Goal: Task Accomplishment & Management: Complete application form

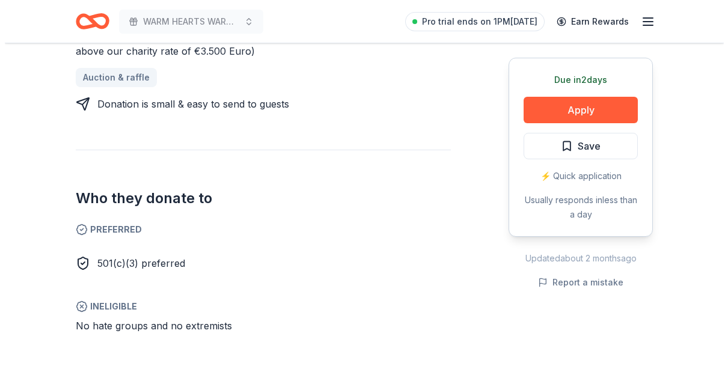
scroll to position [601, 0]
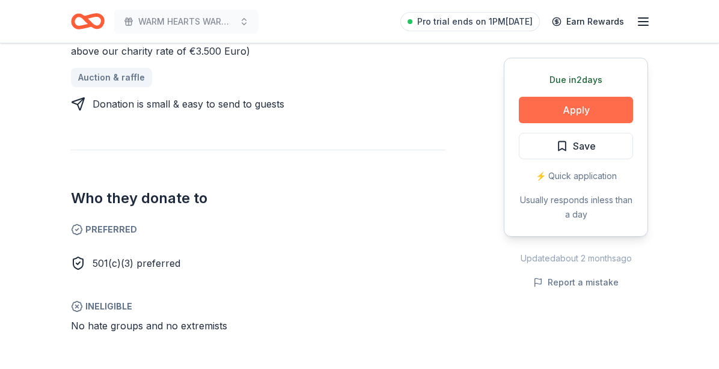
click at [601, 109] on button "Apply" at bounding box center [576, 110] width 114 height 26
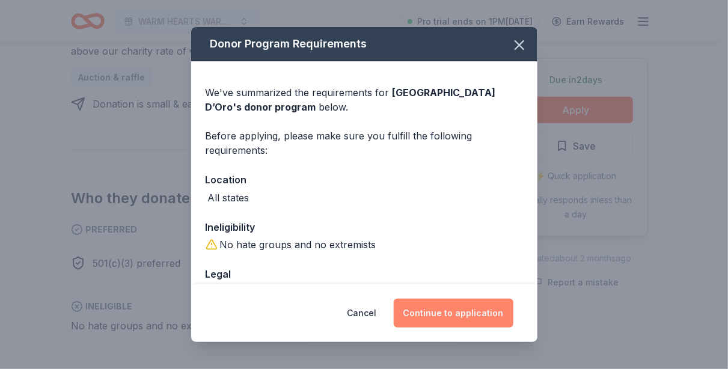
click at [476, 304] on button "Continue to application" at bounding box center [454, 313] width 120 height 29
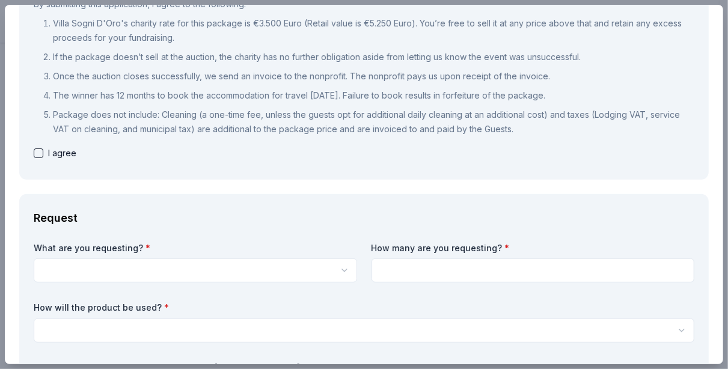
scroll to position [180, 0]
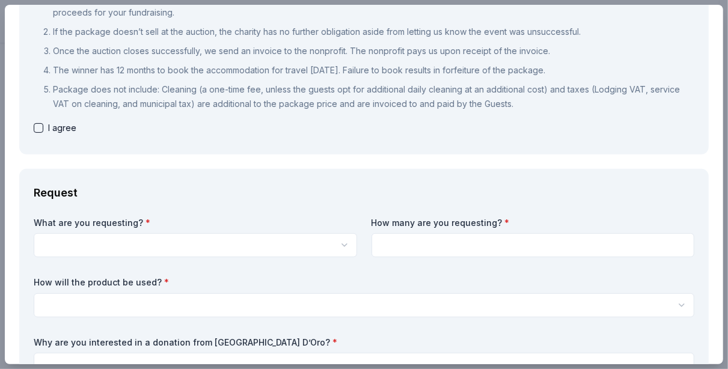
click at [41, 125] on button "button" at bounding box center [39, 128] width 10 height 10
checkbox input "true"
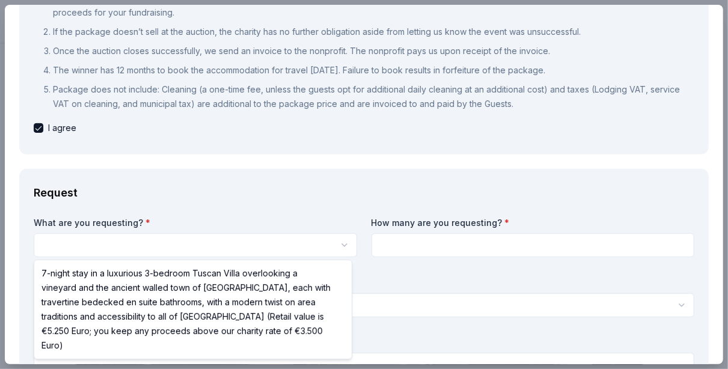
scroll to position [0, 0]
click at [317, 232] on html "WARM HEARTS WARM COAT Save Apply Due [DATE] Share [GEOGRAPHIC_DATA] D’Oro New 9…" at bounding box center [364, 184] width 728 height 369
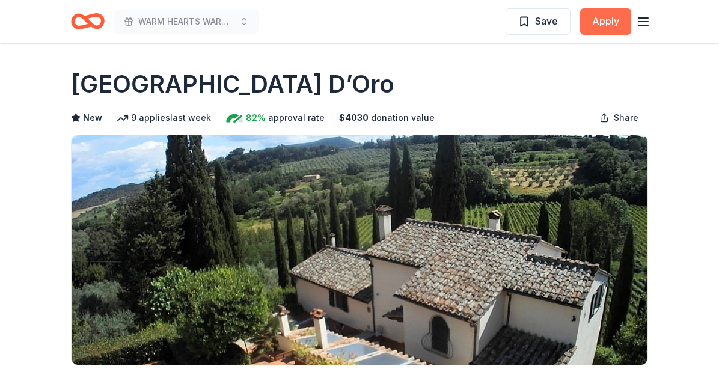
click at [603, 21] on button "Apply" at bounding box center [605, 21] width 51 height 26
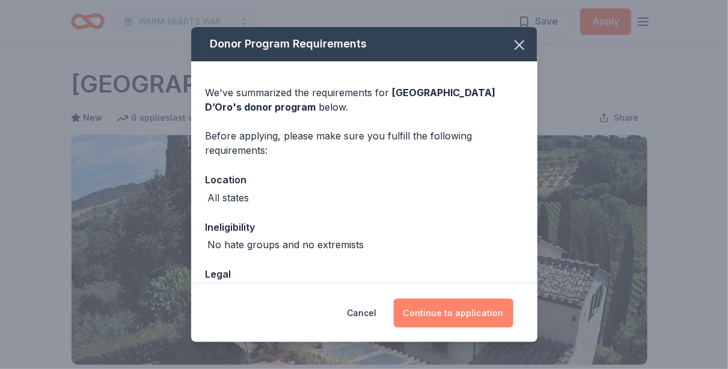
click at [450, 313] on button "Continue to application" at bounding box center [454, 313] width 120 height 29
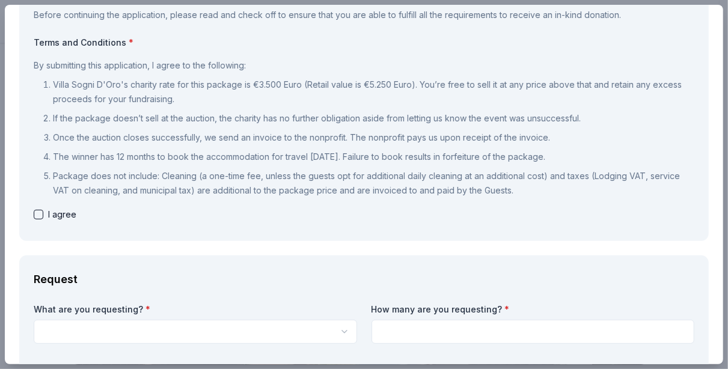
scroll to position [120, 0]
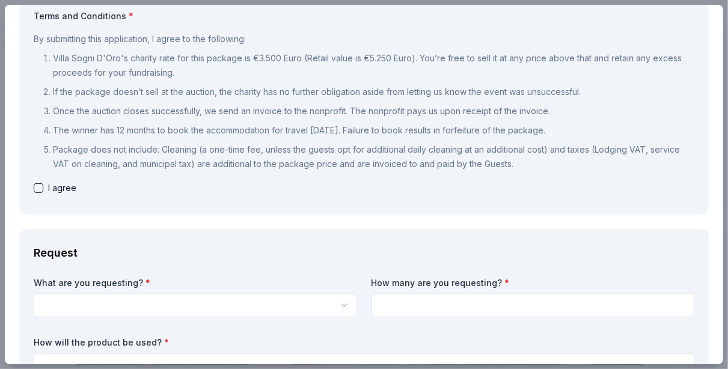
click at [40, 186] on button "button" at bounding box center [39, 188] width 10 height 10
checkbox input "true"
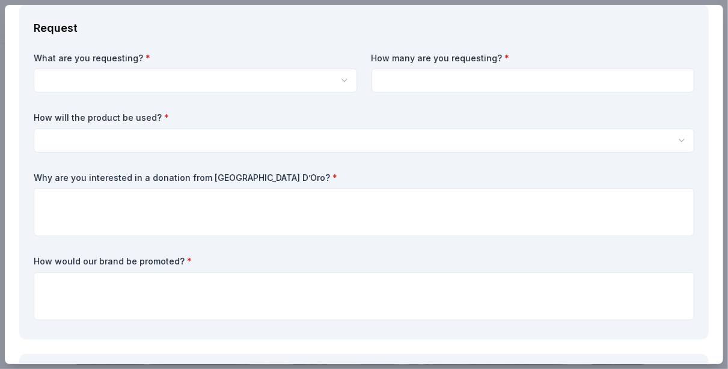
scroll to position [301, 0]
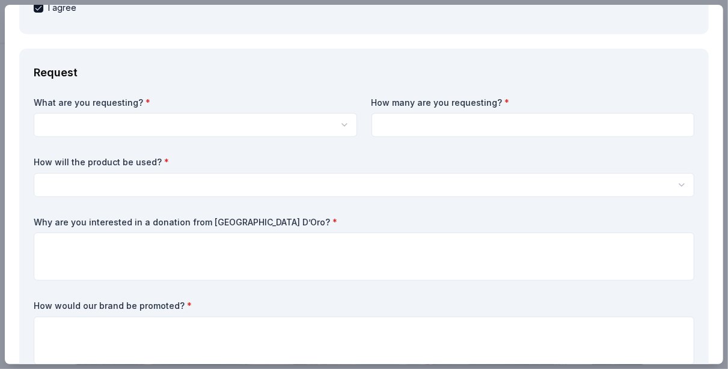
click at [342, 127] on html "WARM HEARTS WARM COAT Save Apply Due in 2 days Share Villa Sogni D’Oro New 9 ap…" at bounding box center [364, 184] width 728 height 369
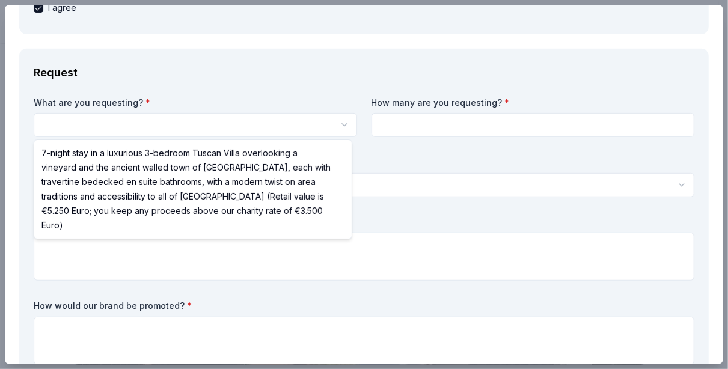
select select "7-night stay in a luxurious 3-bedroom Tuscan Villa overlooking a vineyard and t…"
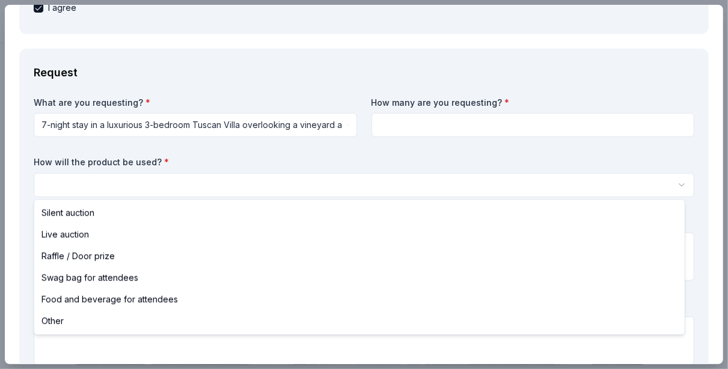
click at [150, 190] on html "WARM HEARTS WARM COAT Save Apply Due in 2 days Share Villa Sogni D’Oro New 9 ap…" at bounding box center [364, 184] width 728 height 369
select select "raffleDoorPrize"
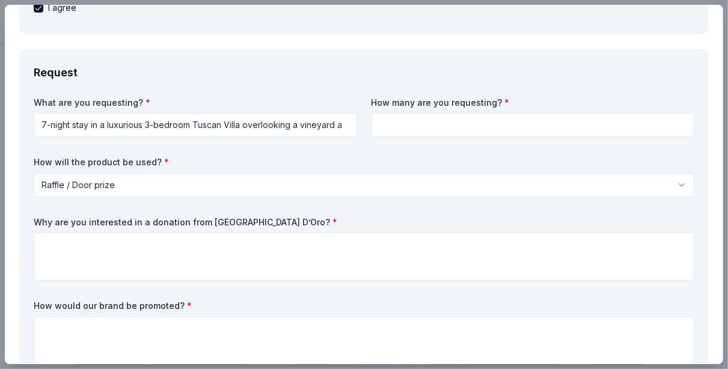
click at [472, 122] on input at bounding box center [534, 125] width 324 height 24
type input "2"
drag, startPoint x: 34, startPoint y: 221, endPoint x: 233, endPoint y: 204, distance: 200.4
click at [233, 204] on div "What are you requesting? * 7-night stay in a luxurious 3-bedroom Tuscan Villa o…" at bounding box center [364, 233] width 661 height 273
drag, startPoint x: 35, startPoint y: 220, endPoint x: 79, endPoint y: 220, distance: 43.9
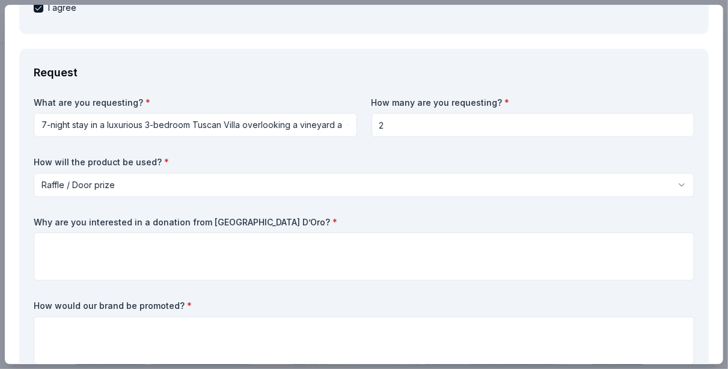
click at [79, 220] on label "Why are you interested in a donation from Villa Sogni D’Oro? *" at bounding box center [364, 223] width 661 height 12
click at [266, 217] on label "Why are you interested in a donation from Villa Sogni D’Oro? *" at bounding box center [364, 223] width 661 height 12
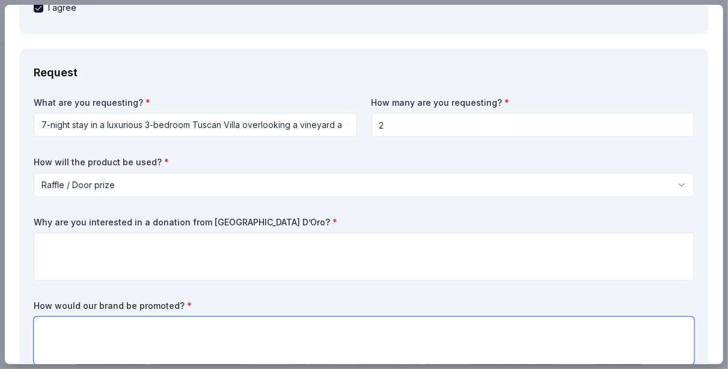
drag, startPoint x: 256, startPoint y: 320, endPoint x: 564, endPoint y: 38, distance: 417.6
click at [320, 259] on div "What are you requesting? * 7-night stay in a luxurious 3-bedroom Tuscan Villa o…" at bounding box center [364, 233] width 661 height 273
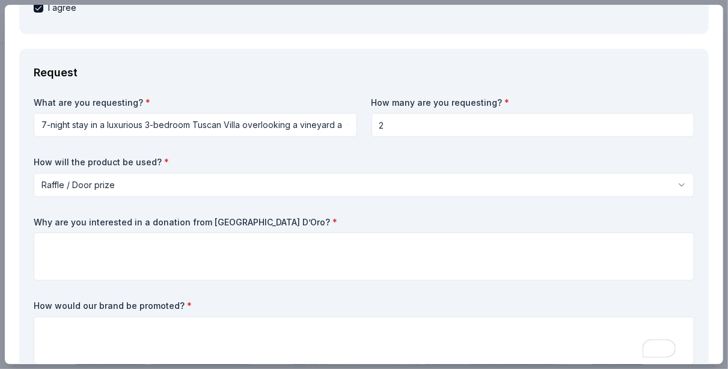
drag, startPoint x: 31, startPoint y: 220, endPoint x: 201, endPoint y: 221, distance: 170.2
click at [201, 221] on div "Request What are you requesting? * 7-night stay in a luxurious 3-bedroom Tuscan…" at bounding box center [364, 217] width 690 height 336
click at [201, 221] on label "Why are you interested in a donation from Villa Sogni D’Oro? *" at bounding box center [364, 223] width 661 height 12
click at [201, 213] on div "What are you requesting? * 7-night stay in a luxurious 3-bedroom Tuscan Villa o…" at bounding box center [364, 233] width 661 height 273
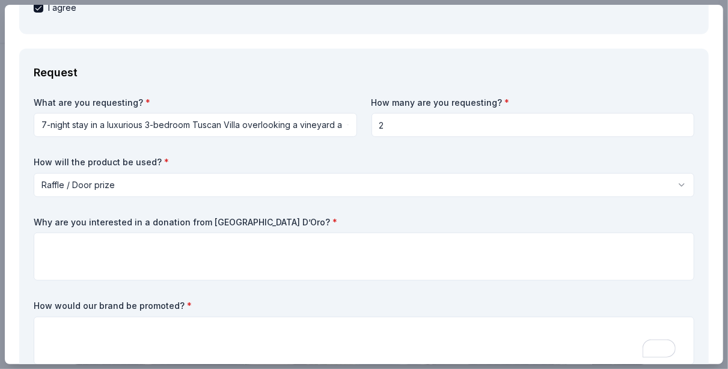
select select "silentAuction"
click at [239, 214] on body "WARM HEARTS WARM COAT Save Apply Due in 2 days Share Villa Sogni D’Oro New 9 ap…" at bounding box center [359, 184] width 719 height 369
click at [293, 183] on html "WARM HEARTS WARM COAT Save Apply Due in 2 days Share Villa Sogni D’Oro New 9 ap…" at bounding box center [364, 184] width 728 height 369
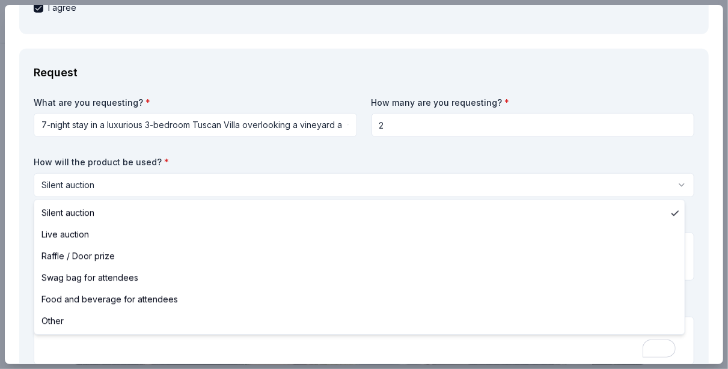
drag, startPoint x: 353, startPoint y: 170, endPoint x: 472, endPoint y: 68, distance: 156.9
click at [353, 176] on html "WARM HEARTS WARM COAT Save Apply Due in 2 days Share Villa Sogni D’Oro New 9 ap…" at bounding box center [364, 184] width 728 height 369
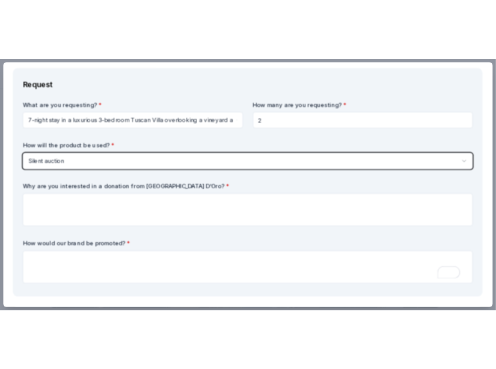
scroll to position [361, 0]
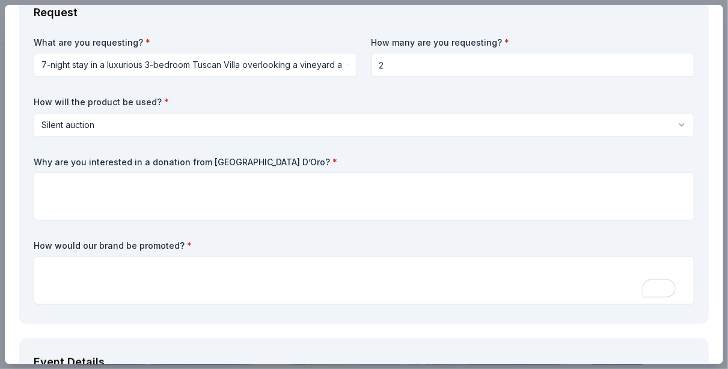
drag, startPoint x: 286, startPoint y: 159, endPoint x: 103, endPoint y: 159, distance: 182.2
click at [111, 159] on label "Why are you interested in a donation from Villa Sogni D’Oro? *" at bounding box center [364, 162] width 661 height 12
click at [103, 159] on label "Why are you interested in a donation from Villa Sogni D’Oro? *" at bounding box center [364, 162] width 661 height 12
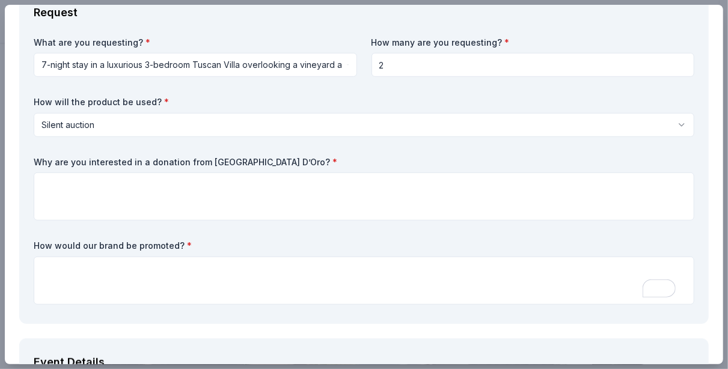
click at [103, 159] on label "Why are you interested in a donation from Villa Sogni D’Oro? *" at bounding box center [364, 162] width 661 height 12
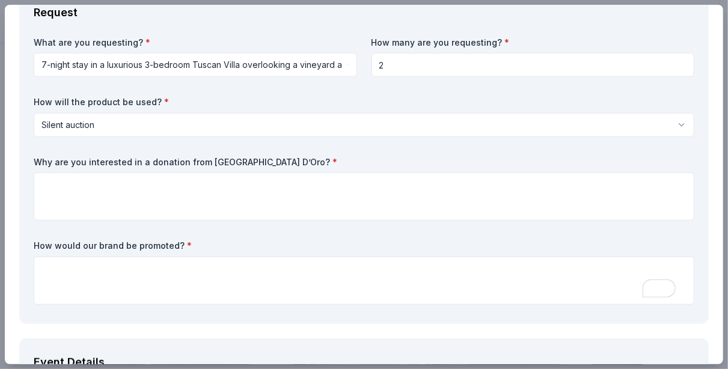
click at [103, 159] on label "Why are you interested in a donation from Villa Sogni D’Oro? *" at bounding box center [364, 162] width 661 height 12
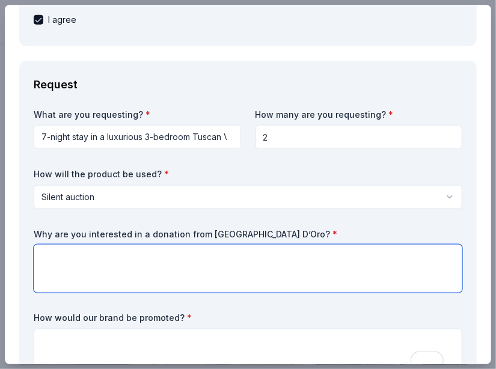
click at [90, 257] on textarea at bounding box center [248, 269] width 429 height 48
paste textarea "Our organization is exploring opportunities to organize a trip for our dedicate…"
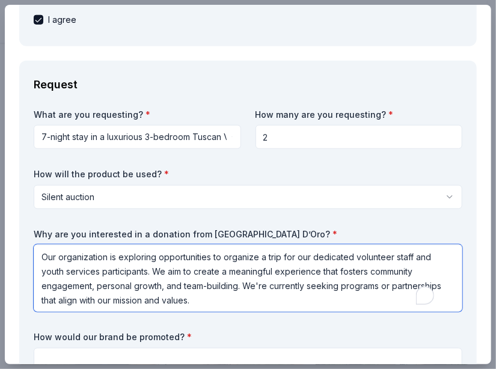
type textarea "Our organization is exploring opportunities to organize a trip for our dedicate…"
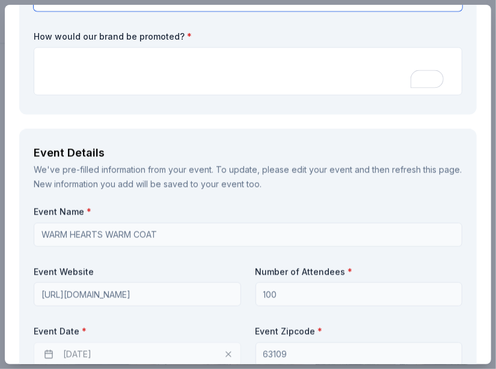
scroll to position [601, 0]
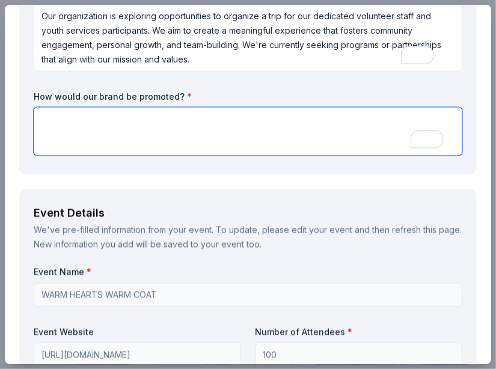
drag, startPoint x: 60, startPoint y: 126, endPoint x: 54, endPoint y: 129, distance: 6.7
click at [60, 126] on textarea "To enrich screen reader interactions, please activate Accessibility in Grammarl…" at bounding box center [248, 132] width 429 height 48
paste textarea "We will showcase the brand on our website to maximize visibility and engagement…"
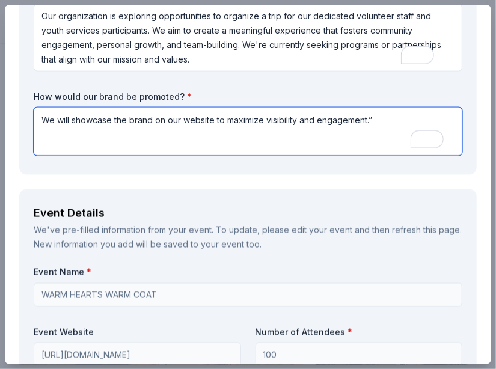
type textarea "We will showcase the brand on our website to maximize visibility and engagement…"
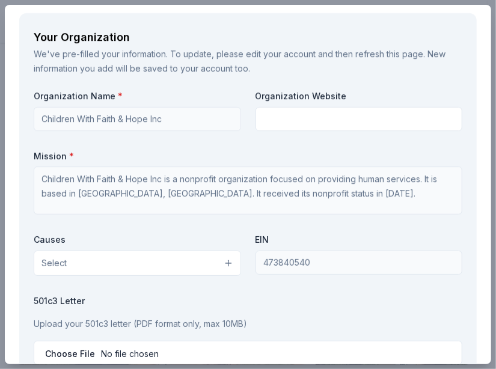
scroll to position [1443, 0]
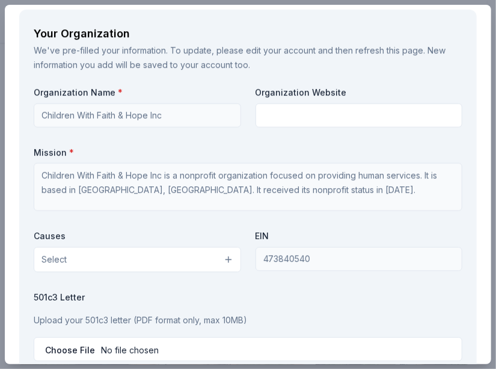
click at [174, 264] on button "Select" at bounding box center [137, 259] width 207 height 25
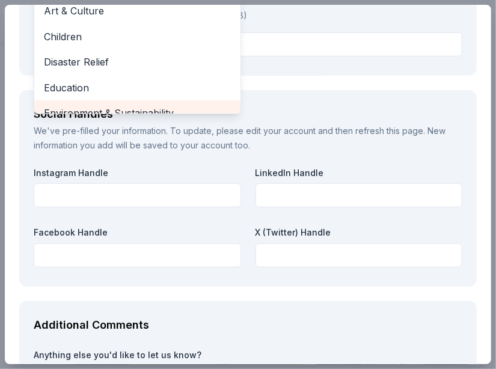
scroll to position [1684, 0]
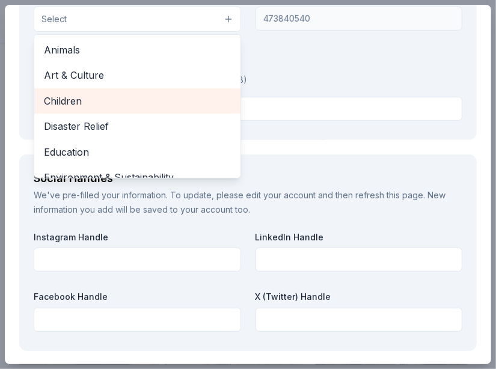
click at [94, 94] on span "Children" at bounding box center [137, 101] width 187 height 16
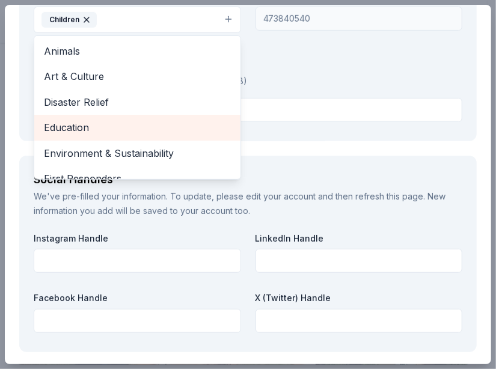
click at [121, 134] on div "Education" at bounding box center [137, 127] width 206 height 25
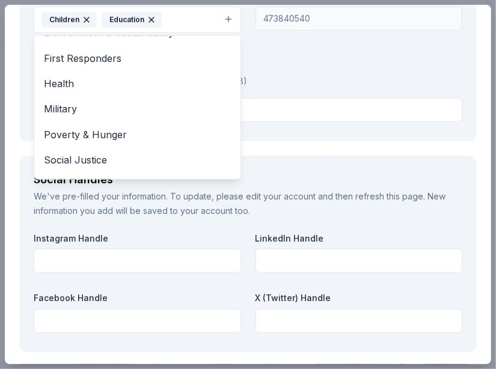
scroll to position [116, 0]
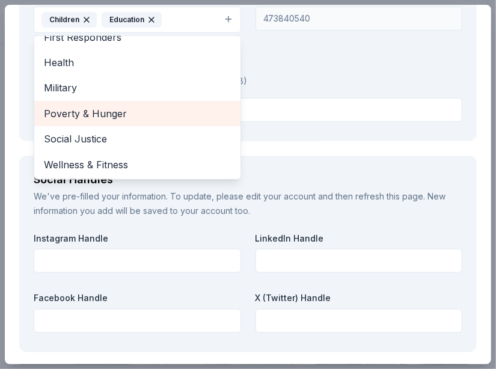
click at [136, 109] on span "Poverty & Hunger" at bounding box center [137, 114] width 187 height 16
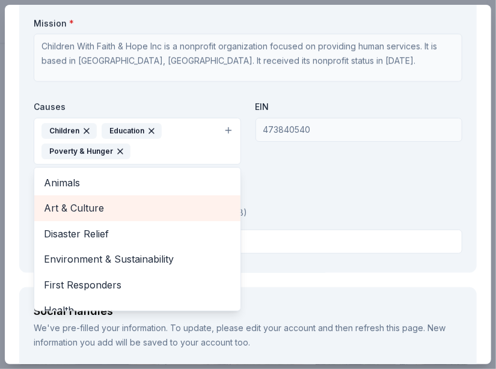
scroll to position [1564, 0]
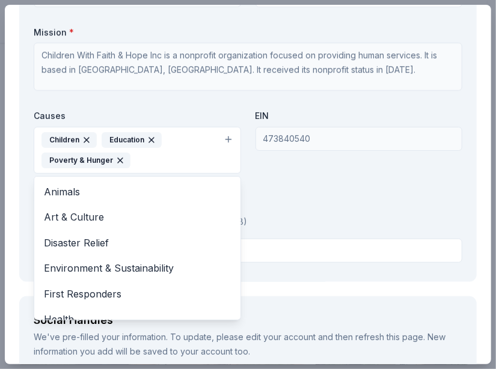
click at [325, 174] on div "Organization Name * Children With Faith & Hope Inc Organization Website Mission…" at bounding box center [248, 116] width 429 height 301
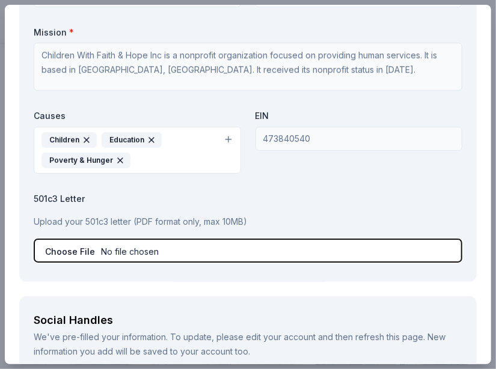
click at [145, 247] on input "file" at bounding box center [248, 251] width 429 height 24
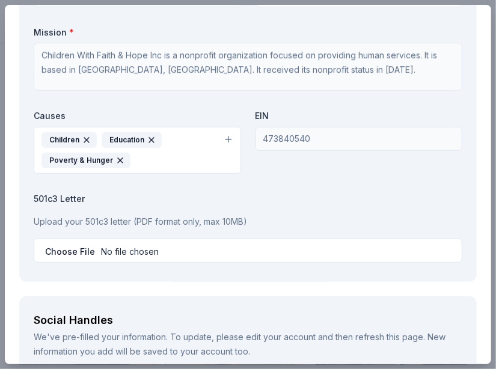
type input "C:\fakepath\Festus Public Lib._20250730_092846 (1).pdf"
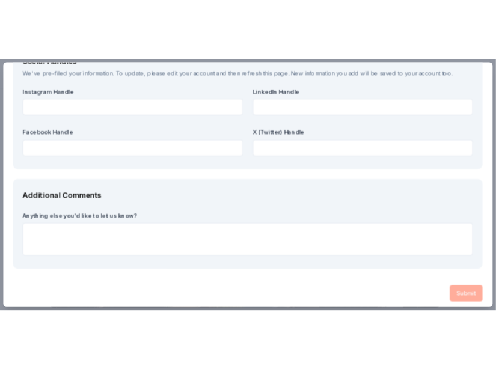
scroll to position [0, 0]
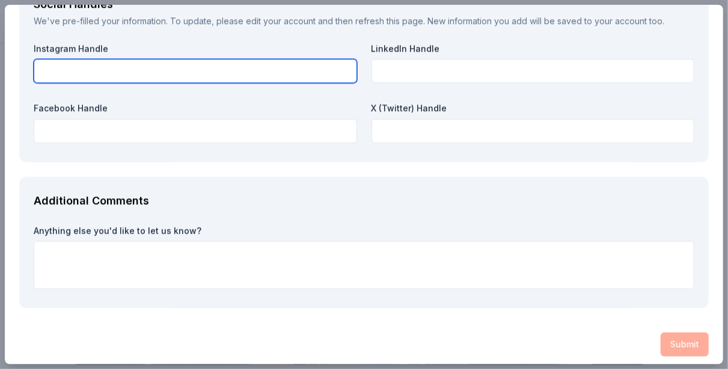
click at [129, 70] on input "text" at bounding box center [196, 71] width 324 height 24
paste input "cwfah800"
type input "cwfah800"
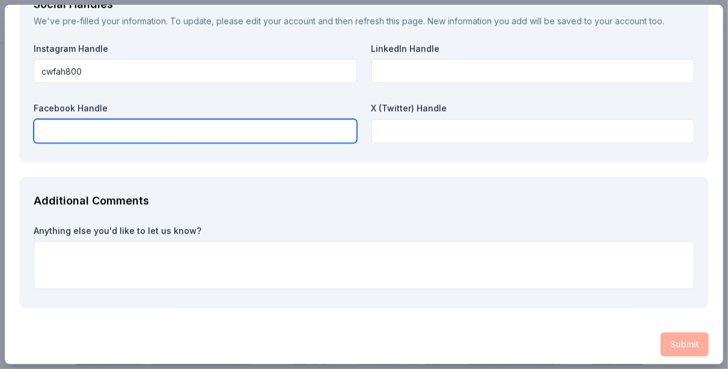
click at [90, 129] on input "text" at bounding box center [196, 131] width 324 height 24
paste input "https://www.facebook.com/cwfahsuite7/"
type input "https://www.facebook.com/cwfahsuite7/"
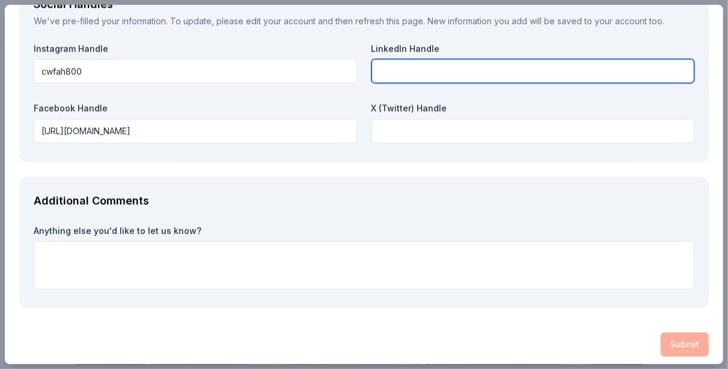
click at [459, 67] on input "text" at bounding box center [534, 71] width 324 height 24
paste input "https://www.linkedin.com/in/felicia-carter-bradford-878060239/"
drag, startPoint x: 631, startPoint y: 64, endPoint x: 646, endPoint y: 68, distance: 15.5
click at [438, 74] on input "https://www.linkedin.com/in/felicia-carter-bradford-878060239/" at bounding box center [534, 71] width 324 height 24
drag, startPoint x: 633, startPoint y: 70, endPoint x: 640, endPoint y: 67, distance: 8.1
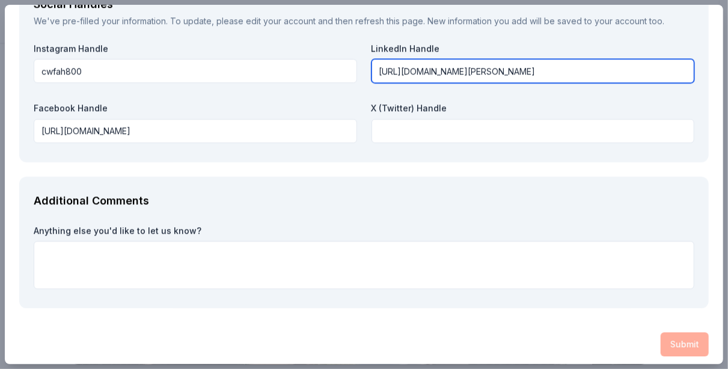
click at [632, 70] on input "https://www.linkedin.com/in/felicia-carter-bradford-878060239/" at bounding box center [534, 71] width 324 height 24
click at [643, 64] on input "https://www.linkedin.com/in/felicia-carter-bradford-878060239/" at bounding box center [534, 71] width 324 height 24
click at [642, 64] on input "https://www.linkedin.com/in/felicia-carter-bradford-878060239/" at bounding box center [534, 71] width 324 height 24
drag, startPoint x: 631, startPoint y: 70, endPoint x: 376, endPoint y: 73, distance: 255.0
click at [376, 73] on input "https://www.linkedin.com/in/felicia-carter-bradford-878060239/" at bounding box center [534, 71] width 324 height 24
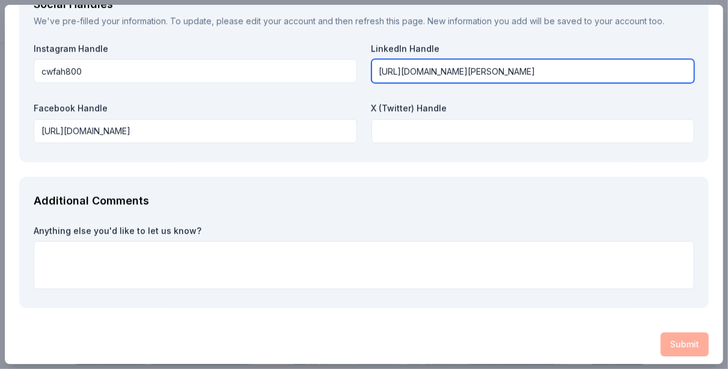
click at [645, 66] on input "https://www.linkedin.com/in/felicia-carter-bradford-878060239/" at bounding box center [534, 71] width 324 height 24
drag, startPoint x: 580, startPoint y: 69, endPoint x: 236, endPoint y: 46, distance: 344.8
click at [372, 68] on input "https://www.linkedin.com/in/felicia-carter-bradford" at bounding box center [534, 71] width 324 height 24
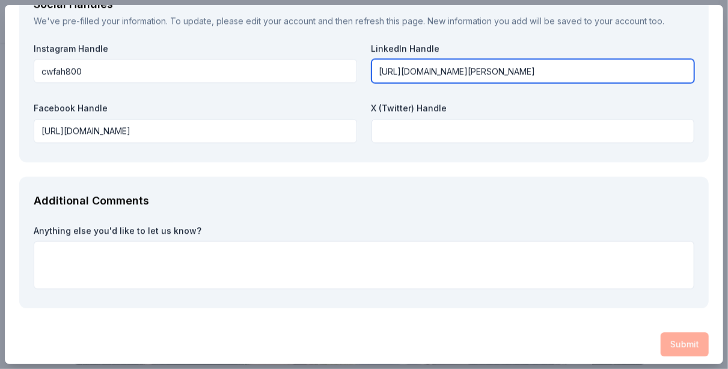
type input "https://www.linkedin.com/in/felicia-carter-bradford"
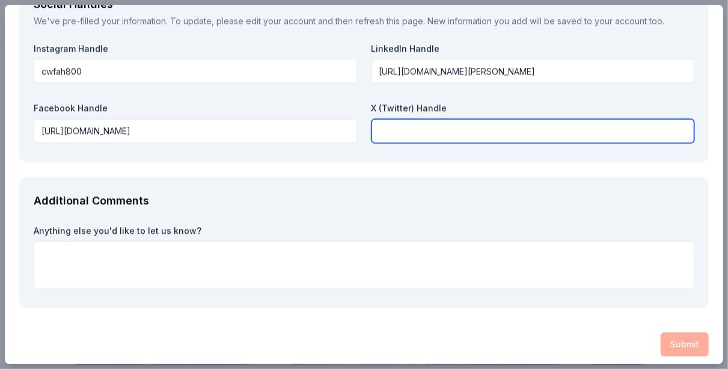
click at [441, 135] on input "text" at bounding box center [534, 131] width 324 height 24
paste input "https://www.linkedin.com/in/felicia-carter-bradford"
type input "https://www.linkedin.com/in/felicia-carter-bradford"
drag, startPoint x: 582, startPoint y: 128, endPoint x: 365, endPoint y: 146, distance: 217.9
click at [366, 146] on div "Social Handles We've pre-filled your information. To update, please edit your a…" at bounding box center [364, 71] width 690 height 182
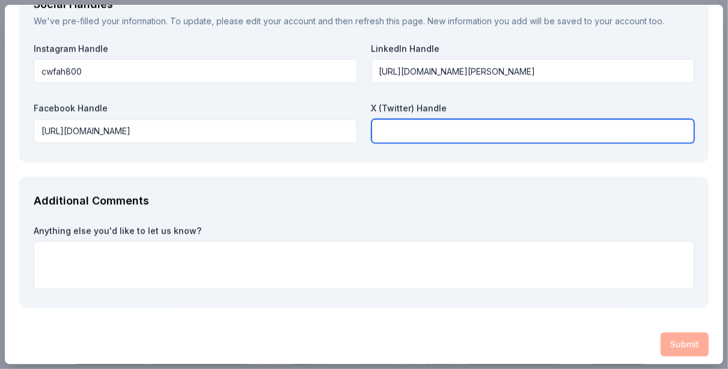
click at [422, 129] on input "text" at bounding box center [534, 131] width 324 height 24
click at [421, 133] on input "@cwfah5850" at bounding box center [534, 131] width 324 height 24
paste input "text"
type input "@cwfah5850"
click at [450, 130] on input "@cwfah5850" at bounding box center [534, 131] width 324 height 24
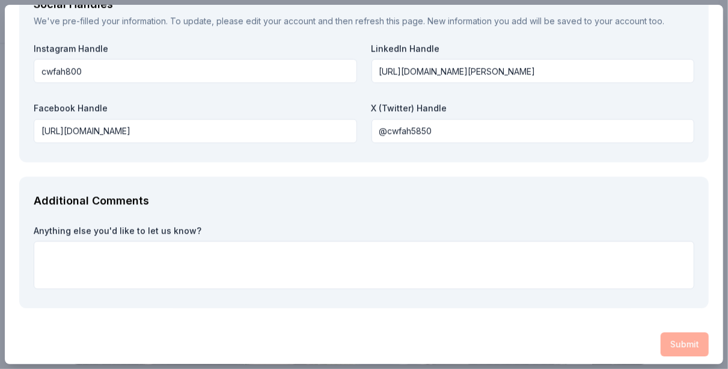
drag, startPoint x: 194, startPoint y: 227, endPoint x: 86, endPoint y: 218, distance: 108.6
click at [99, 218] on div "Additional Comments Anything else you'd like to let us know?" at bounding box center [364, 243] width 690 height 132
drag, startPoint x: 197, startPoint y: 224, endPoint x: 40, endPoint y: 212, distance: 157.4
click at [99, 222] on div "Additional Comments Anything else you'd like to let us know?" at bounding box center [364, 243] width 690 height 132
drag, startPoint x: 29, startPoint y: 221, endPoint x: 49, endPoint y: 229, distance: 20.8
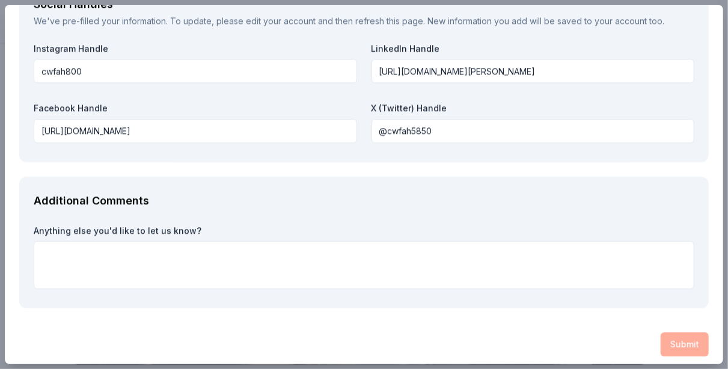
click at [49, 229] on div "Additional Comments Anything else you'd like to let us know?" at bounding box center [364, 243] width 690 height 132
drag, startPoint x: 47, startPoint y: 229, endPoint x: 96, endPoint y: 232, distance: 48.8
click at [96, 232] on label "Anything else you'd like to let us know?" at bounding box center [364, 231] width 661 height 12
click at [94, 230] on label "Anything else you'd like to let us know?" at bounding box center [364, 231] width 661 height 12
click at [92, 227] on label "Anything else you'd like to let us know?" at bounding box center [364, 231] width 661 height 12
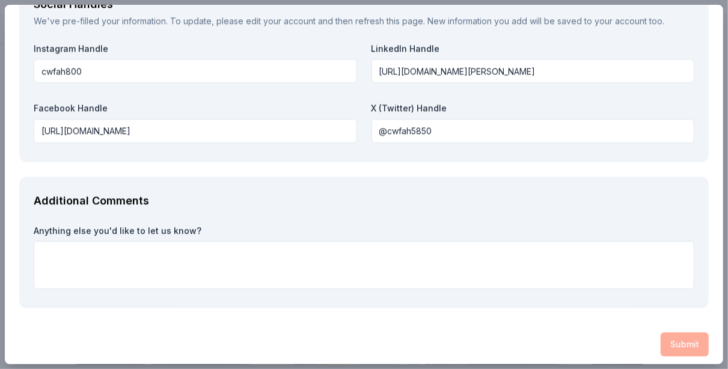
click at [90, 225] on label "Anything else you'd like to let us know?" at bounding box center [364, 231] width 661 height 12
click at [96, 229] on label "Anything else you'd like to let us know?" at bounding box center [364, 231] width 661 height 12
drag, startPoint x: 96, startPoint y: 228, endPoint x: 104, endPoint y: 230, distance: 8.8
click at [103, 231] on label "Anything else you'd like to let us know?" at bounding box center [364, 231] width 661 height 12
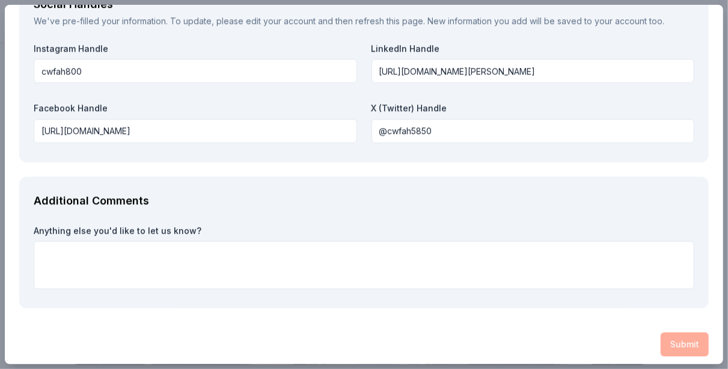
click at [117, 234] on label "Anything else you'd like to let us know?" at bounding box center [364, 231] width 661 height 12
click at [130, 238] on div "Anything else you'd like to let us know?" at bounding box center [364, 257] width 661 height 65
drag, startPoint x: 137, startPoint y: 238, endPoint x: 145, endPoint y: 233, distance: 9.7
click at [140, 238] on div "Anything else you'd like to let us know?" at bounding box center [364, 257] width 661 height 65
drag, startPoint x: 145, startPoint y: 233, endPoint x: 152, endPoint y: 232, distance: 7.3
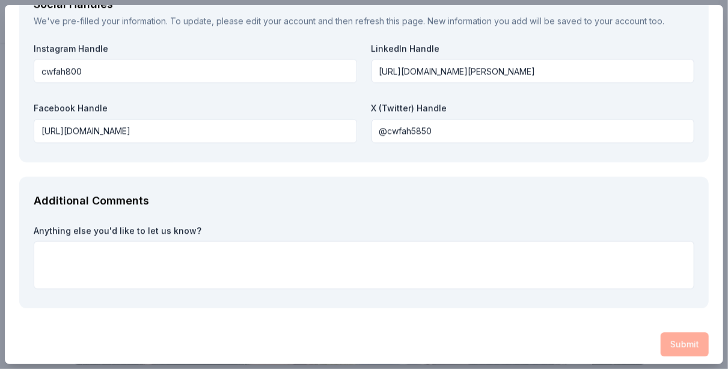
click at [146, 233] on label "Anything else you'd like to let us know?" at bounding box center [364, 231] width 661 height 12
drag, startPoint x: 155, startPoint y: 230, endPoint x: 165, endPoint y: 232, distance: 10.4
click at [158, 232] on label "Anything else you'd like to let us know?" at bounding box center [364, 231] width 661 height 12
click at [182, 231] on label "Anything else you'd like to let us know?" at bounding box center [364, 231] width 661 height 12
drag, startPoint x: 183, startPoint y: 229, endPoint x: 183, endPoint y: 223, distance: 6.0
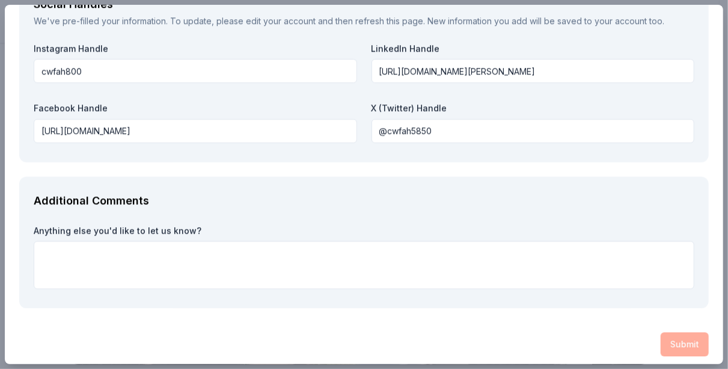
click at [183, 229] on label "Anything else you'd like to let us know?" at bounding box center [364, 231] width 661 height 12
drag, startPoint x: 183, startPoint y: 223, endPoint x: 186, endPoint y: 230, distance: 7.3
click at [186, 230] on label "Anything else you'd like to let us know?" at bounding box center [364, 231] width 661 height 12
click at [188, 233] on label "Anything else you'd like to let us know?" at bounding box center [364, 231] width 661 height 12
click at [186, 230] on label "Anything else you'd like to let us know?" at bounding box center [364, 231] width 661 height 12
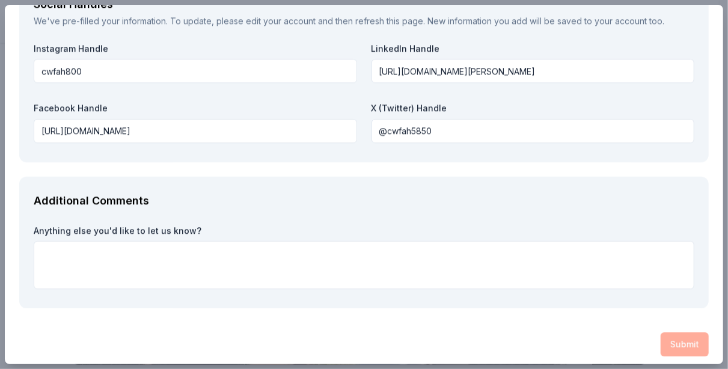
drag, startPoint x: 186, startPoint y: 230, endPoint x: 140, endPoint y: 247, distance: 49.3
click at [140, 247] on div "Anything else you'd like to let us know?" at bounding box center [364, 257] width 661 height 65
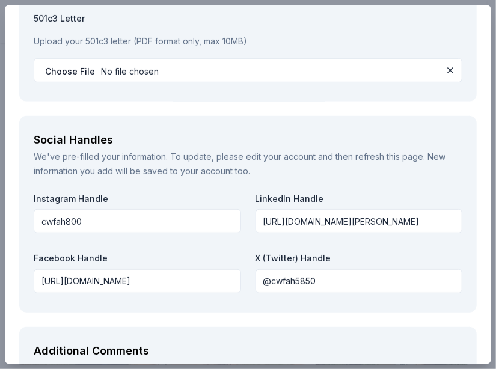
scroll to position [1899, 0]
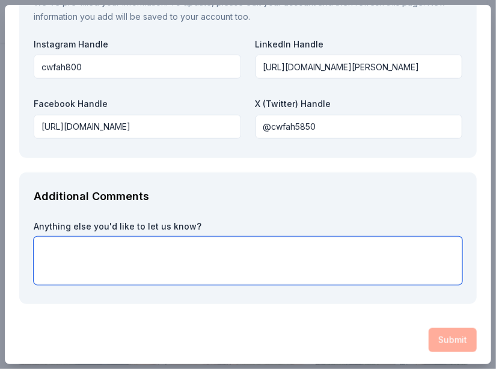
click at [138, 262] on textarea at bounding box center [248, 261] width 429 height 48
paste textarea "We are deeply grateful for your consideration and generosity. A donation of thi…"
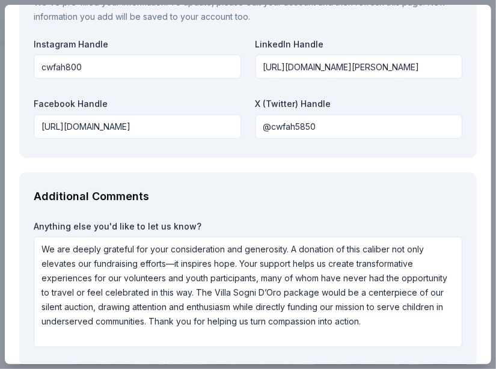
scroll to position [1961, 0]
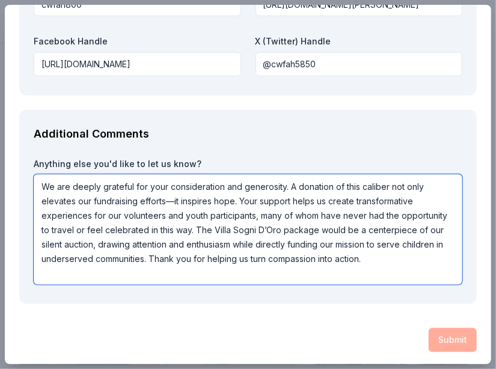
drag, startPoint x: 298, startPoint y: 226, endPoint x: 343, endPoint y: 203, distance: 50.8
click at [343, 203] on textarea "We are deeply grateful for your consideration and generosity. A donation of thi…" at bounding box center [248, 229] width 429 height 111
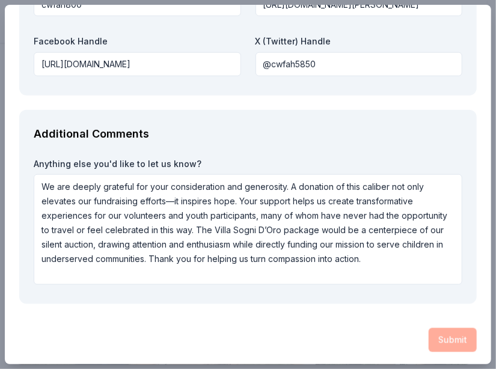
click at [452, 338] on div "Submit" at bounding box center [248, 340] width 458 height 24
click at [452, 337] on div "Submit" at bounding box center [248, 340] width 458 height 24
click at [450, 337] on div "Submit" at bounding box center [248, 340] width 458 height 24
click at [450, 338] on div "Submit" at bounding box center [248, 340] width 458 height 24
drag, startPoint x: 450, startPoint y: 338, endPoint x: 379, endPoint y: 277, distance: 93.0
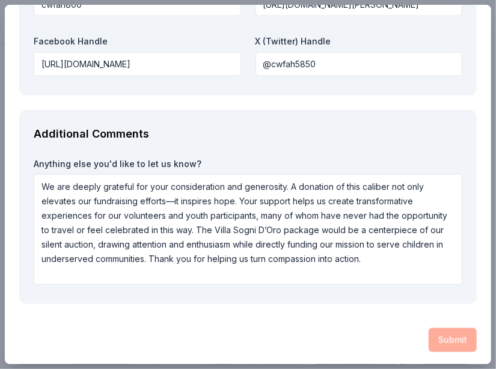
click at [450, 338] on div "Submit" at bounding box center [248, 340] width 458 height 24
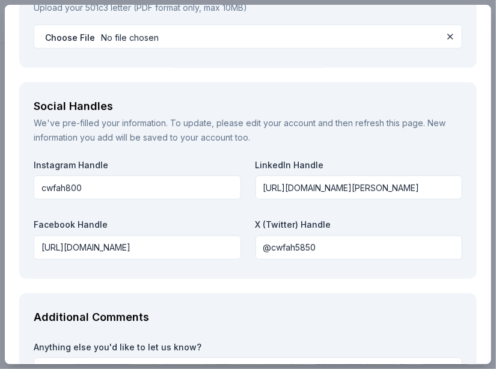
scroll to position [1961, 0]
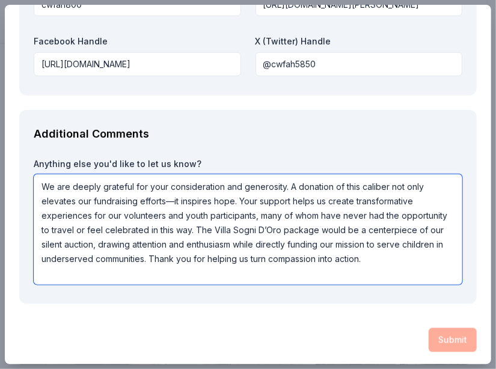
drag, startPoint x: 242, startPoint y: 226, endPoint x: 396, endPoint y: 271, distance: 160.4
click at [399, 274] on textarea "We are deeply grateful for your consideration and generosity. A donation of thi…" at bounding box center [248, 229] width 429 height 111
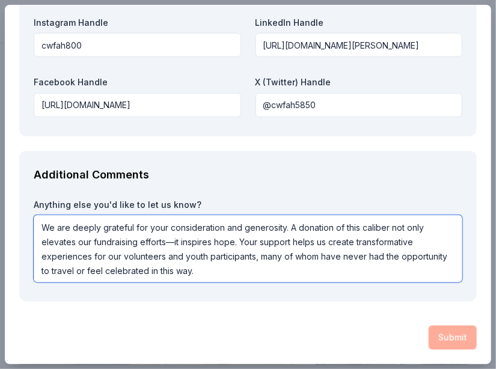
scroll to position [1918, 0]
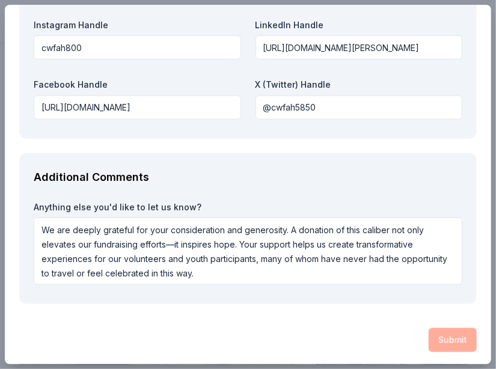
click at [456, 339] on div "Submit" at bounding box center [248, 340] width 458 height 24
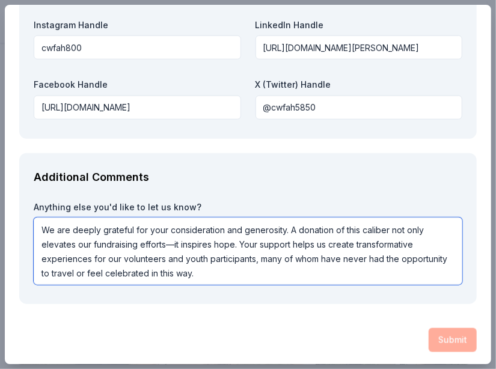
click at [244, 270] on textarea "We are deeply grateful for your consideration and generosity. A donation of thi…" at bounding box center [248, 251] width 429 height 67
paste textarea "The Villa Sogni D’Oro package would be a centerpiece of our silent auction, dra…"
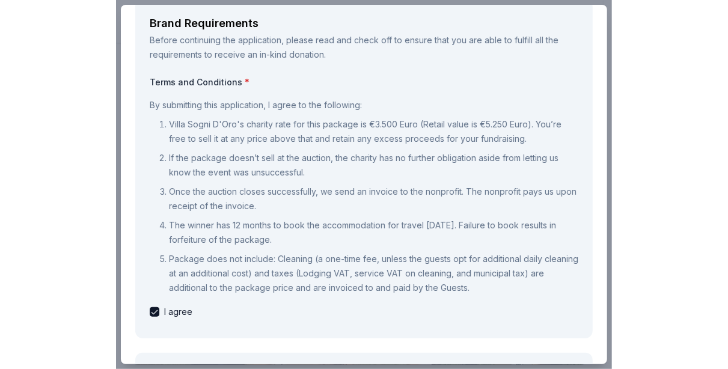
scroll to position [0, 0]
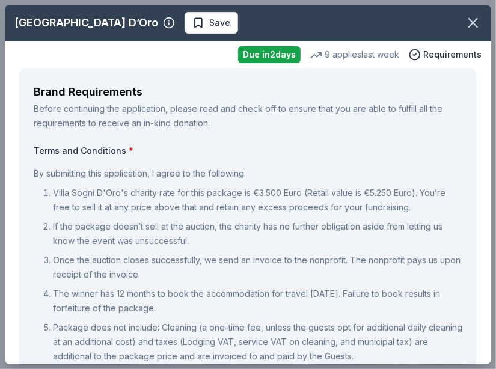
type textarea "We are deeply grateful for your consideration and generosity. A donation of thi…"
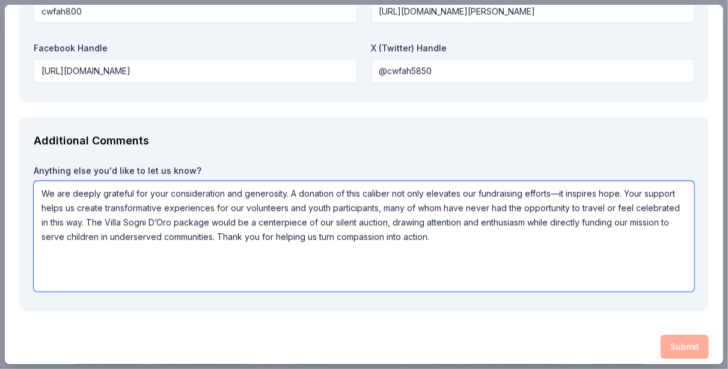
scroll to position [1811, 0]
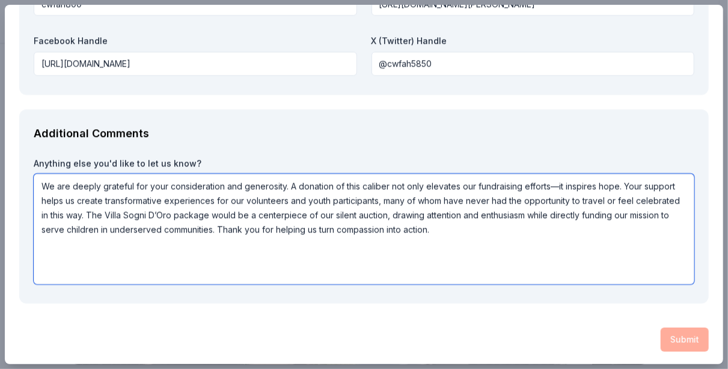
click at [588, 269] on textarea "We are deeply grateful for your consideration and generosity. A donation of thi…" at bounding box center [364, 229] width 661 height 111
click at [586, 264] on textarea "We are deeply grateful for your consideration and generosity. A donation of thi…" at bounding box center [364, 229] width 661 height 111
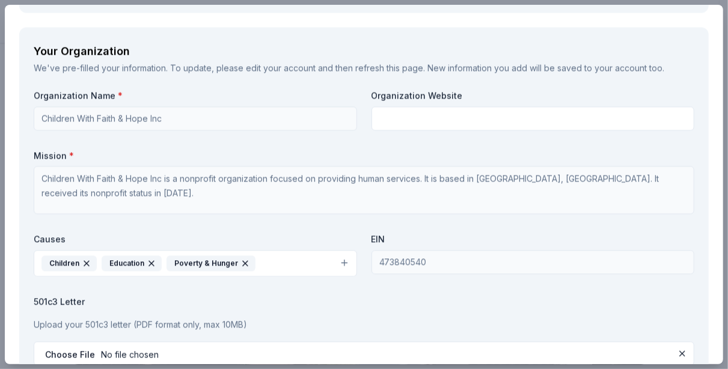
scroll to position [1330, 0]
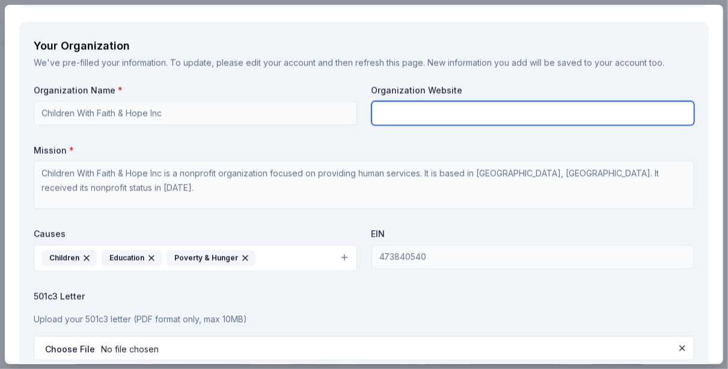
click at [401, 104] on input "text" at bounding box center [534, 113] width 324 height 24
type input "https://ybs5850.org"
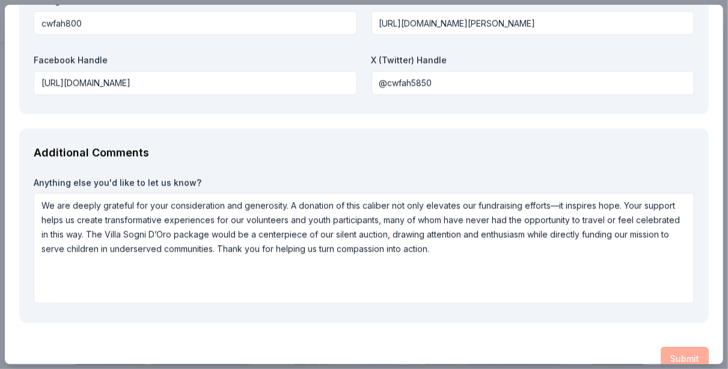
scroll to position [1811, 0]
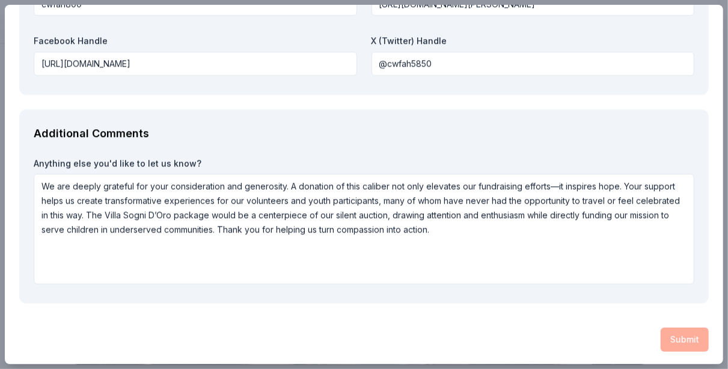
click at [663, 331] on div "Submit" at bounding box center [364, 340] width 690 height 24
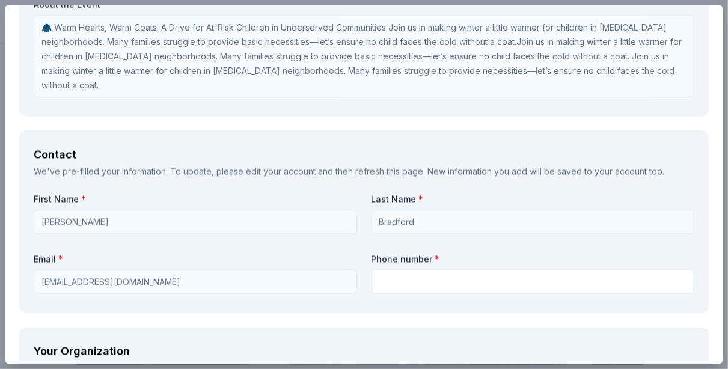
scroll to position [1083, 0]
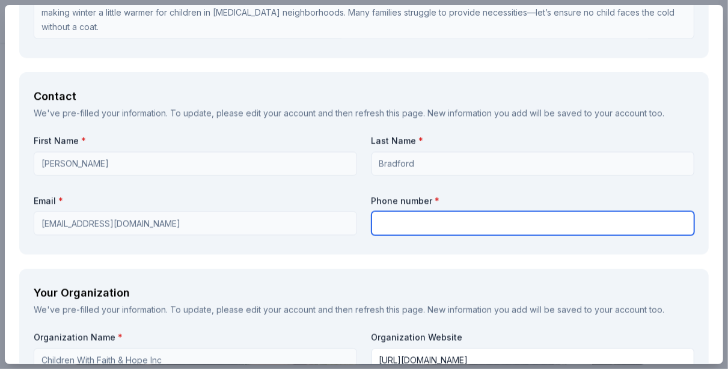
click at [431, 222] on input "text" at bounding box center [534, 224] width 324 height 24
type input "6363969271"
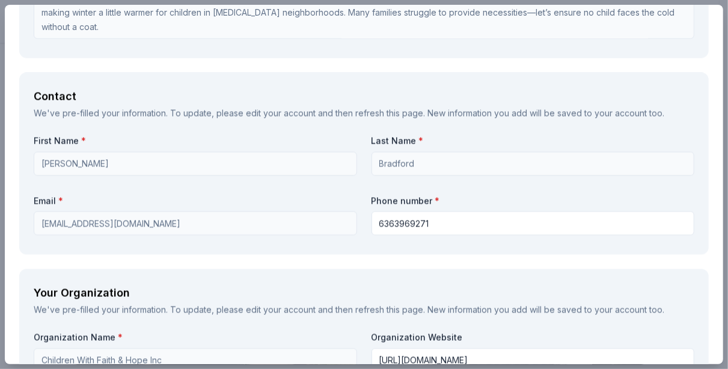
drag, startPoint x: 158, startPoint y: 227, endPoint x: 234, endPoint y: 254, distance: 80.7
click at [234, 254] on div "Brand Requirements Before continuing the application, please read and check off…" at bounding box center [364, 40] width 719 height 2110
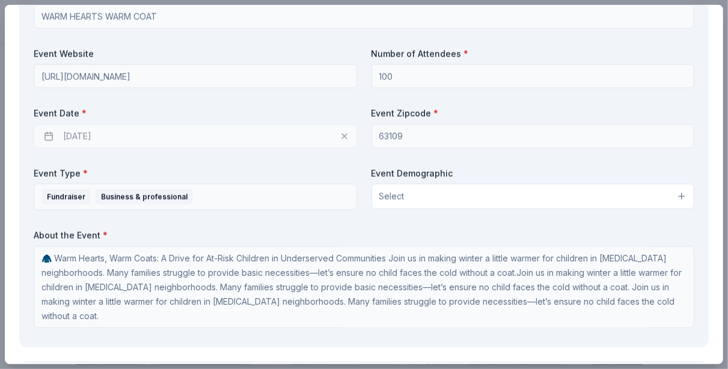
scroll to position [789, 0]
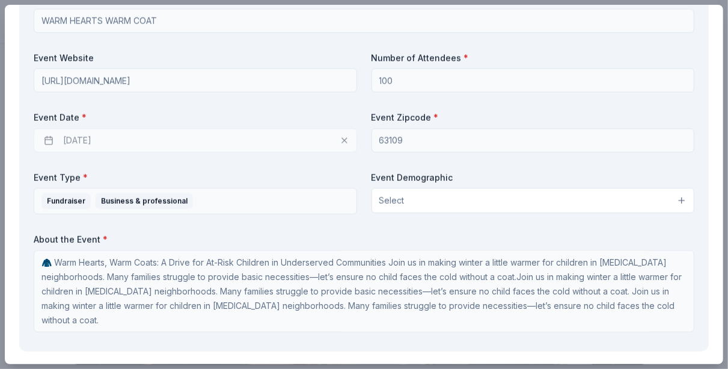
click at [452, 198] on button "Select" at bounding box center [534, 200] width 324 height 25
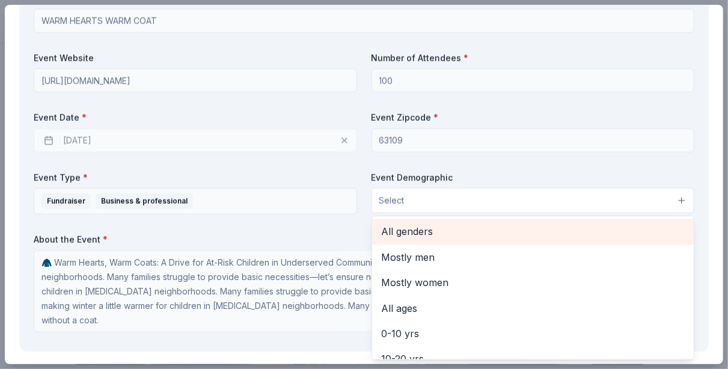
click at [442, 230] on span "All genders" at bounding box center [533, 232] width 303 height 16
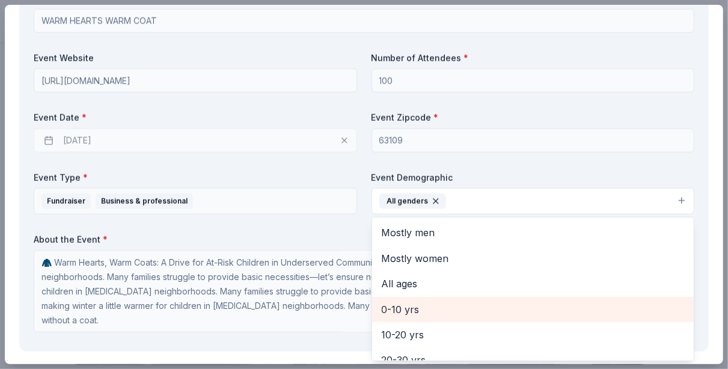
click at [418, 309] on span "0-10 yrs" at bounding box center [533, 310] width 303 height 16
click at [407, 327] on span "10-20 yrs" at bounding box center [533, 335] width 303 height 16
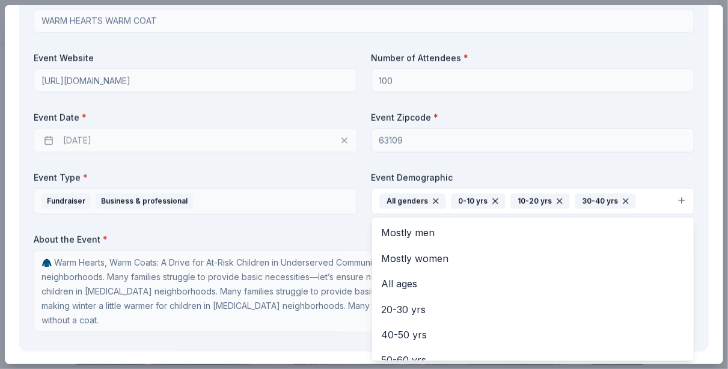
click at [547, 205] on div "10-20 yrs" at bounding box center [541, 202] width 60 height 16
click at [624, 202] on icon "button" at bounding box center [626, 201] width 5 height 5
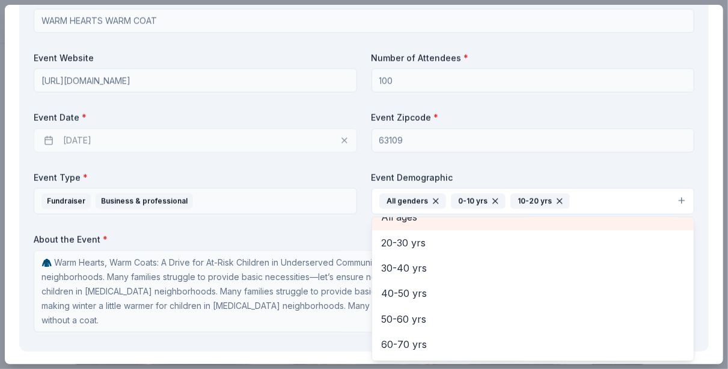
scroll to position [115, 0]
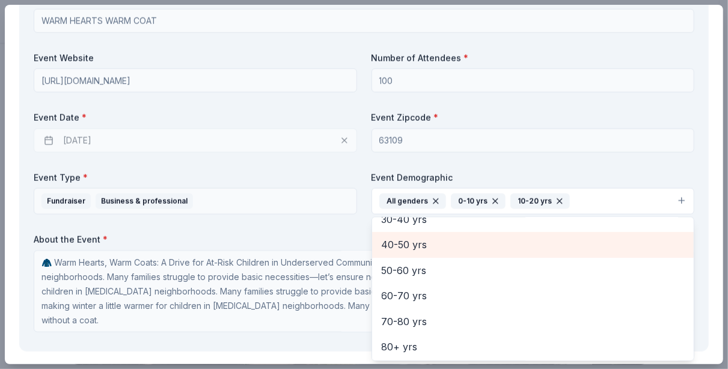
click at [414, 245] on span "40-50 yrs" at bounding box center [533, 245] width 303 height 16
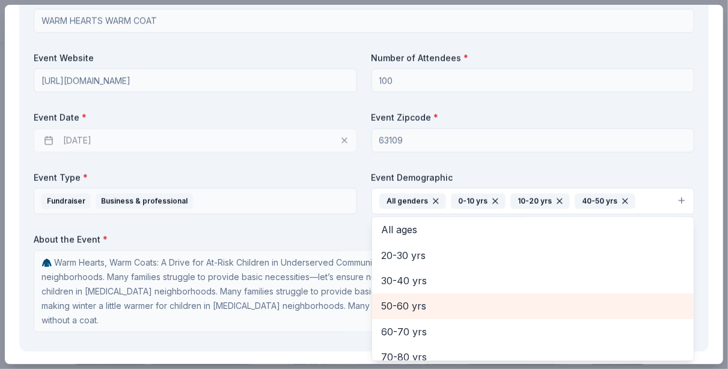
scroll to position [30, 0]
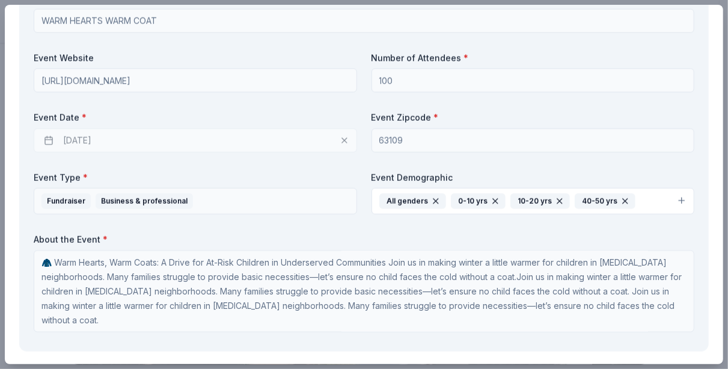
click at [621, 198] on icon "button" at bounding box center [626, 202] width 10 height 10
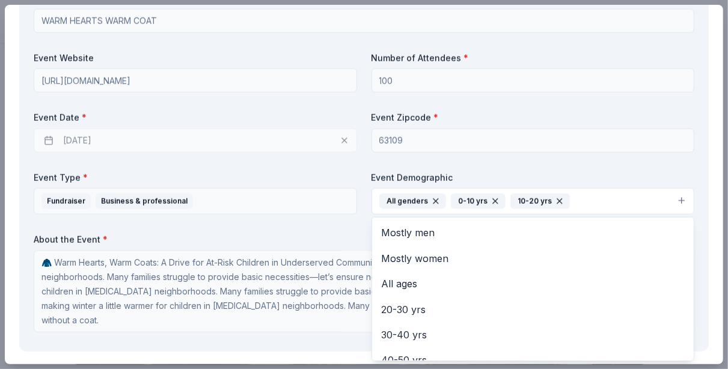
click at [583, 200] on button "All genders 0-10 yrs 10-20 yrs" at bounding box center [534, 201] width 324 height 26
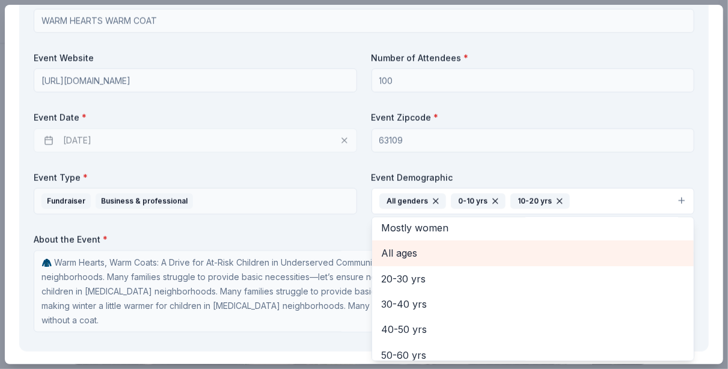
scroll to position [0, 0]
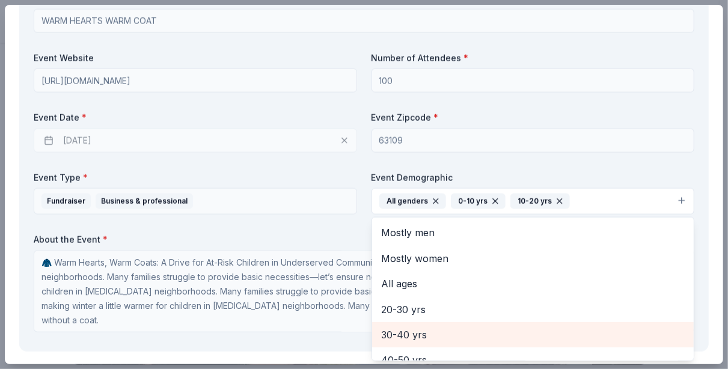
click at [412, 330] on span "30-40 yrs" at bounding box center [533, 335] width 303 height 16
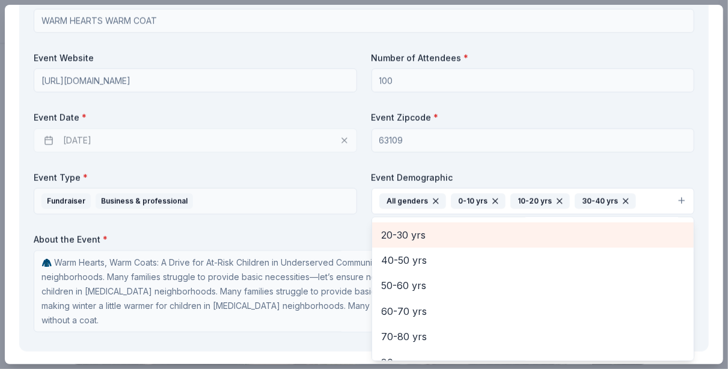
scroll to position [90, 0]
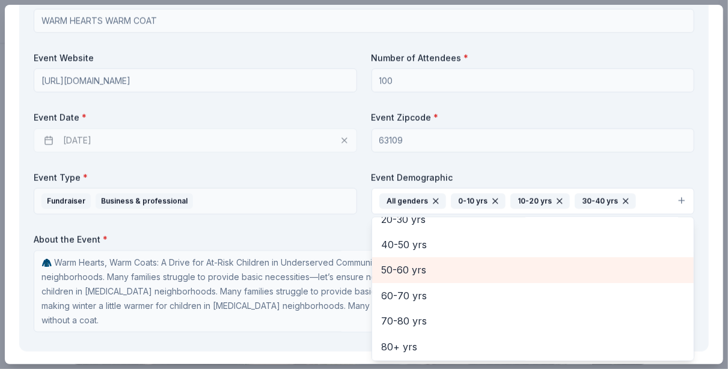
click at [424, 272] on span "50-60 yrs" at bounding box center [533, 270] width 303 height 16
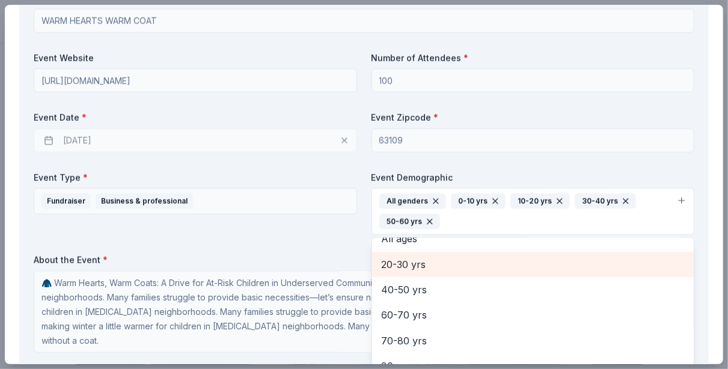
scroll to position [65, 0]
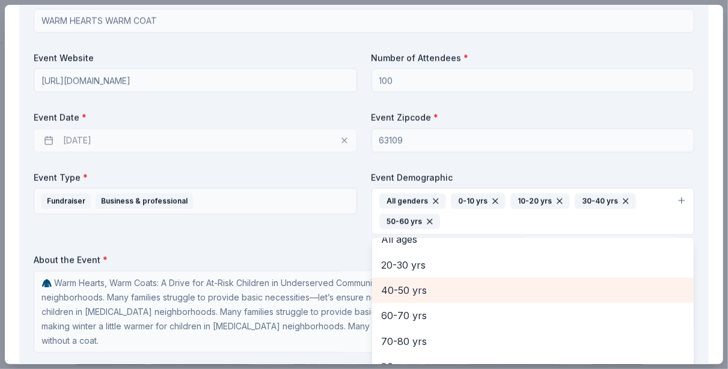
click at [411, 290] on span "40-50 yrs" at bounding box center [533, 291] width 303 height 16
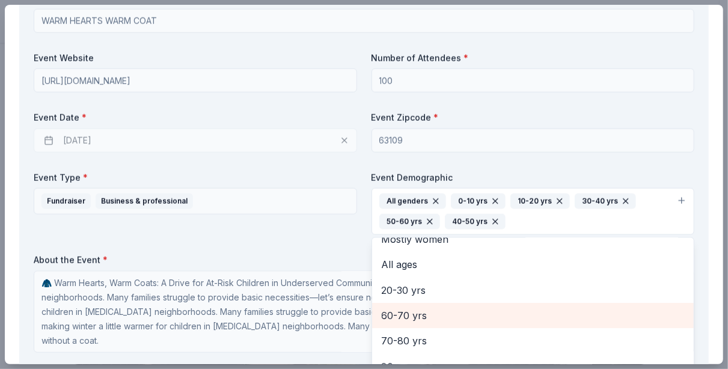
click at [405, 312] on span "60-70 yrs" at bounding box center [533, 316] width 303 height 16
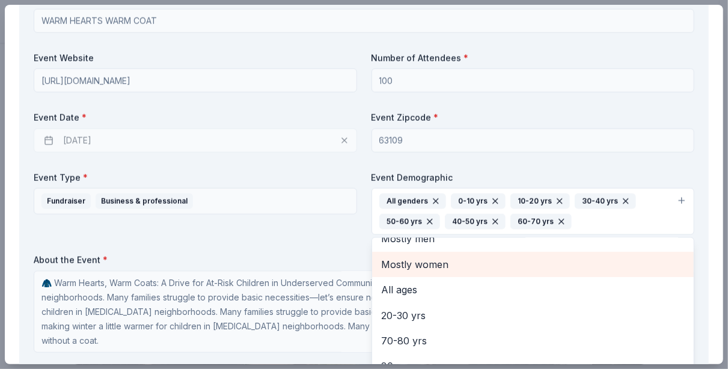
scroll to position [14, 0]
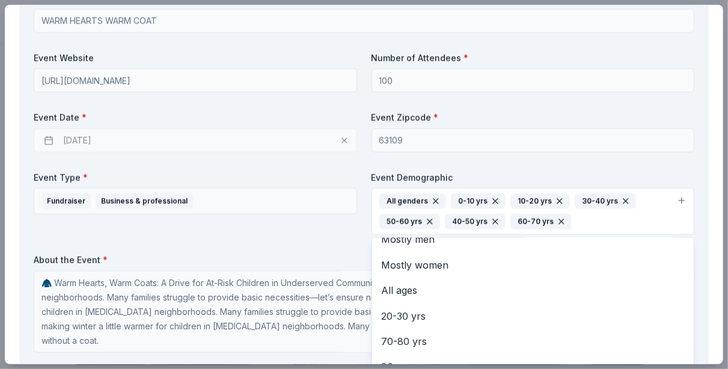
click at [687, 134] on div "Event Details We've pre-filled information from your event. To update, please e…" at bounding box center [364, 151] width 690 height 443
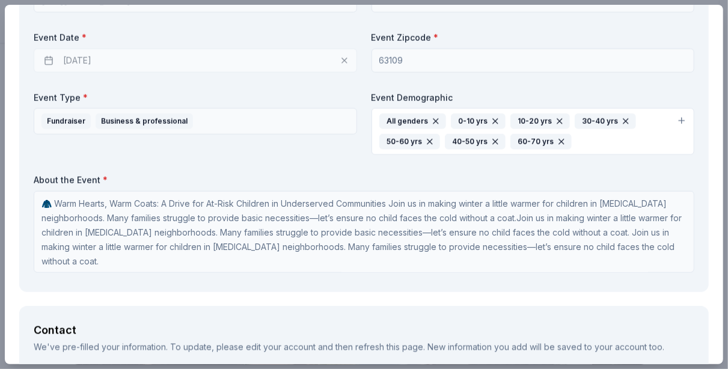
scroll to position [689, 0]
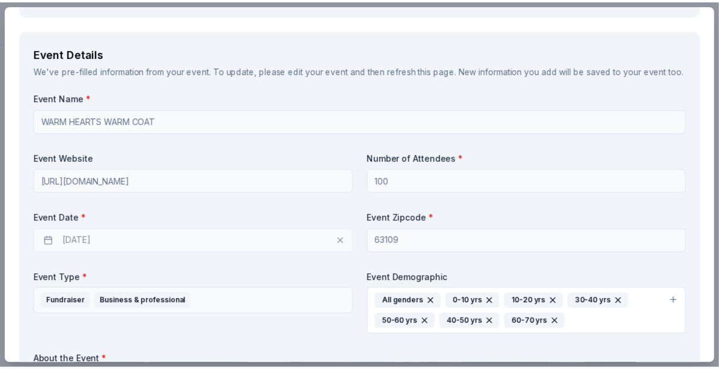
scroll to position [1831, 0]
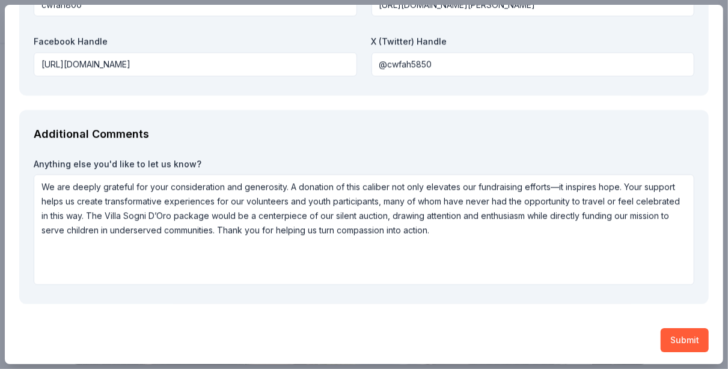
click at [672, 340] on button "Submit" at bounding box center [685, 340] width 48 height 24
click at [667, 341] on div "Submit" at bounding box center [364, 340] width 690 height 24
click at [666, 341] on div "Submit" at bounding box center [364, 340] width 690 height 24
click at [666, 342] on div "Submit" at bounding box center [364, 340] width 690 height 24
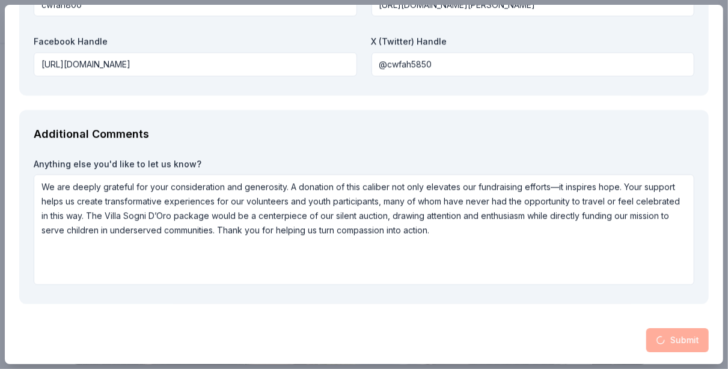
click at [666, 342] on div "Submit" at bounding box center [364, 340] width 690 height 24
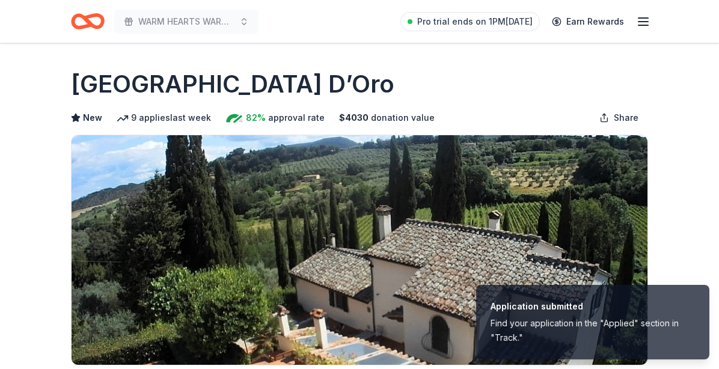
scroll to position [180, 0]
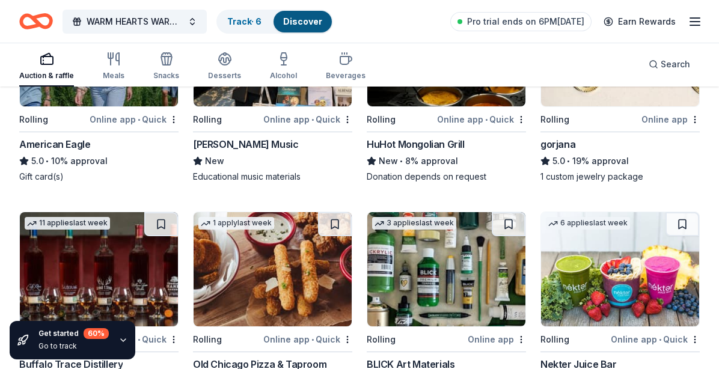
scroll to position [1042, 0]
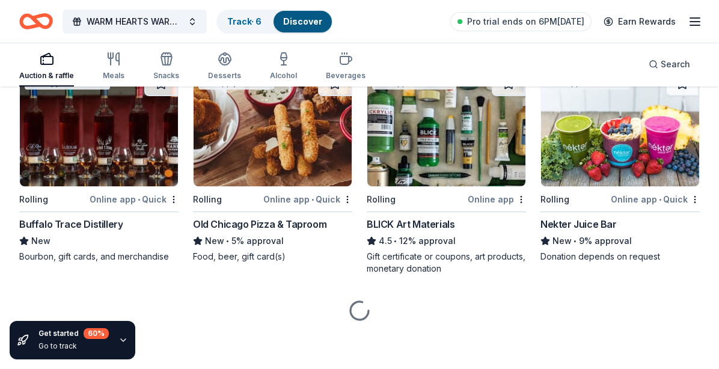
click at [61, 62] on div "button" at bounding box center [46, 59] width 55 height 14
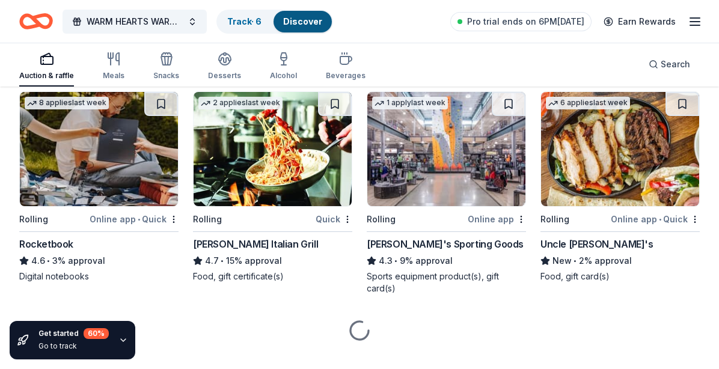
scroll to position [2172, 0]
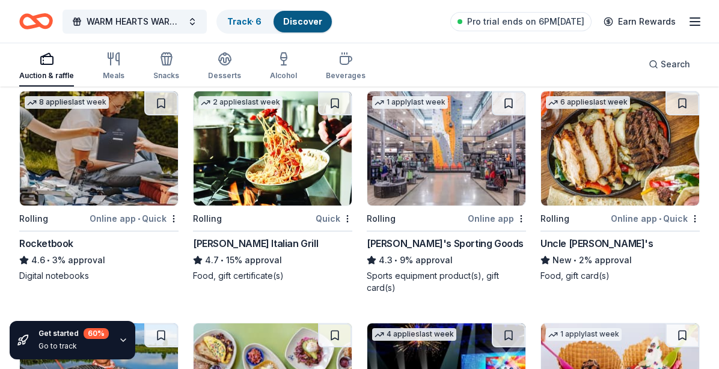
click at [425, 246] on div "Dick's Sporting Goods" at bounding box center [445, 243] width 157 height 14
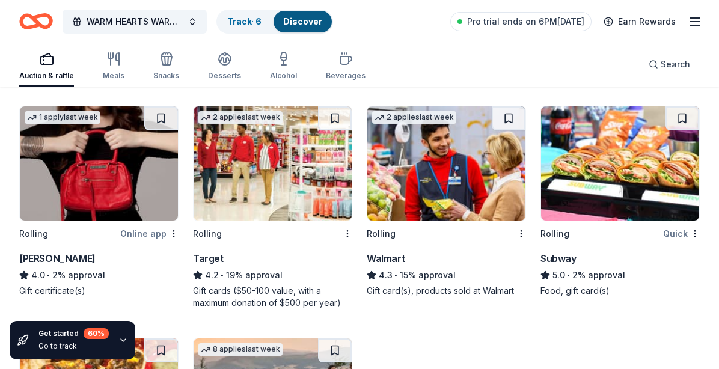
scroll to position [3744, 0]
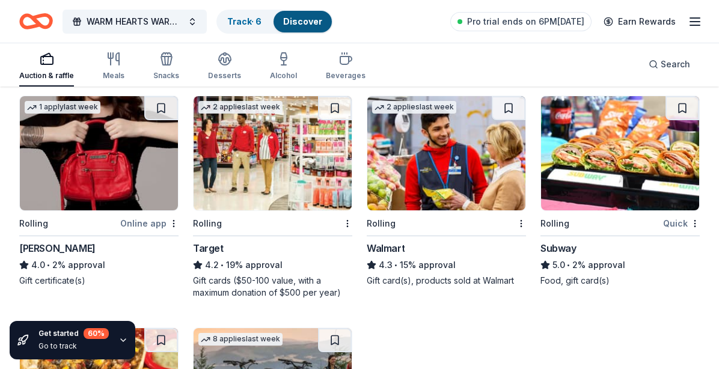
click at [284, 283] on div "Gift cards ($50-100 value, with a maximum donation of $500 per year)" at bounding box center [272, 287] width 159 height 24
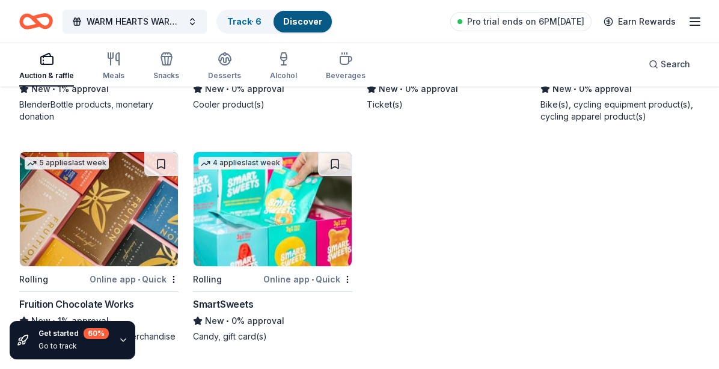
scroll to position [5126, 0]
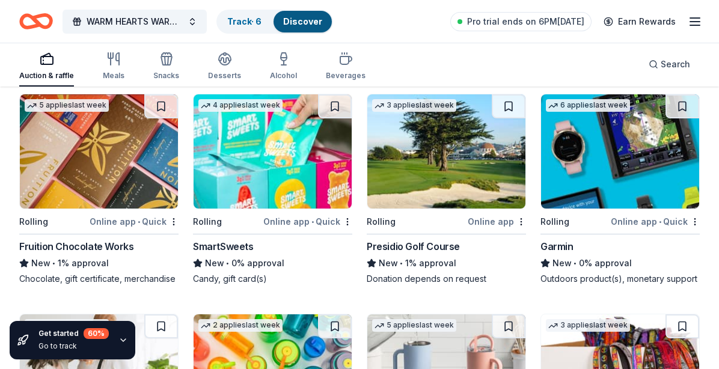
click at [433, 247] on div "Presidio Golf Course" at bounding box center [413, 246] width 93 height 14
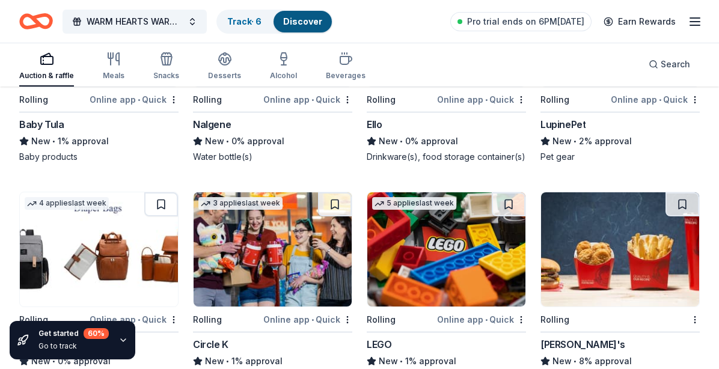
scroll to position [5487, 0]
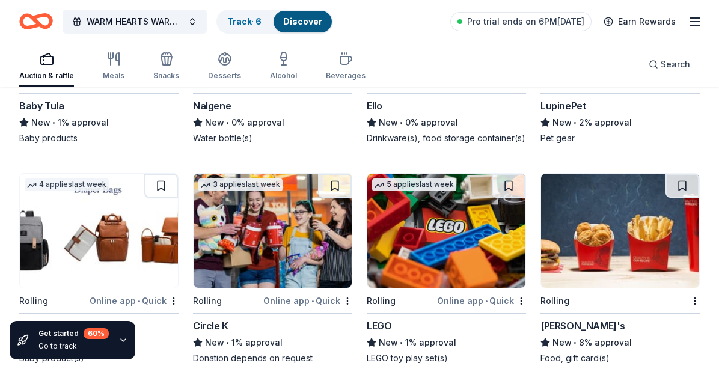
click at [420, 240] on img at bounding box center [446, 231] width 158 height 114
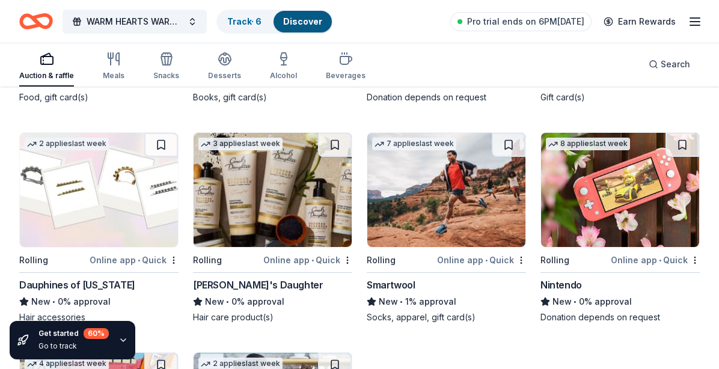
click at [573, 278] on div "Nintendo" at bounding box center [561, 285] width 41 height 14
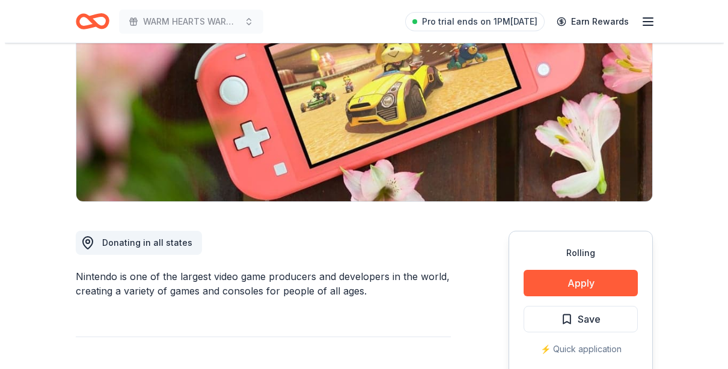
scroll to position [180, 0]
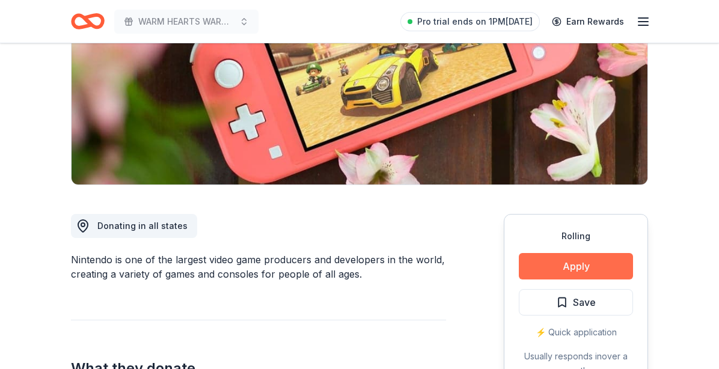
click at [604, 266] on button "Apply" at bounding box center [576, 266] width 114 height 26
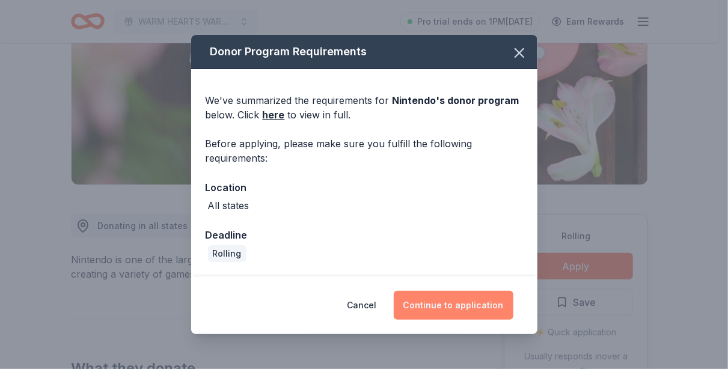
click at [493, 304] on button "Continue to application" at bounding box center [454, 305] width 120 height 29
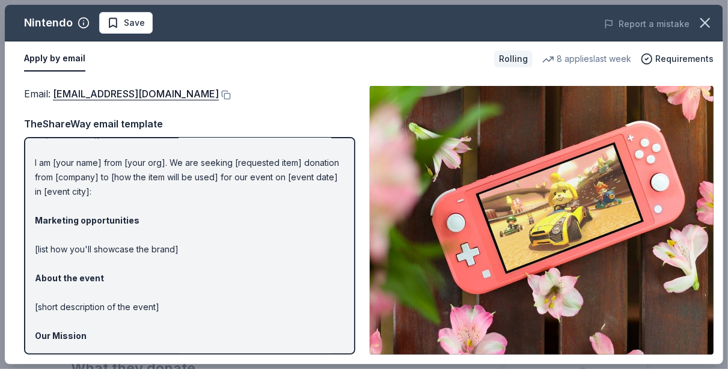
scroll to position [0, 0]
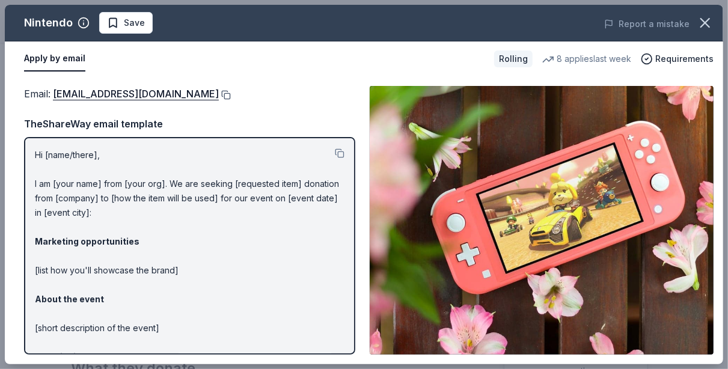
click at [231, 93] on button at bounding box center [225, 95] width 12 height 10
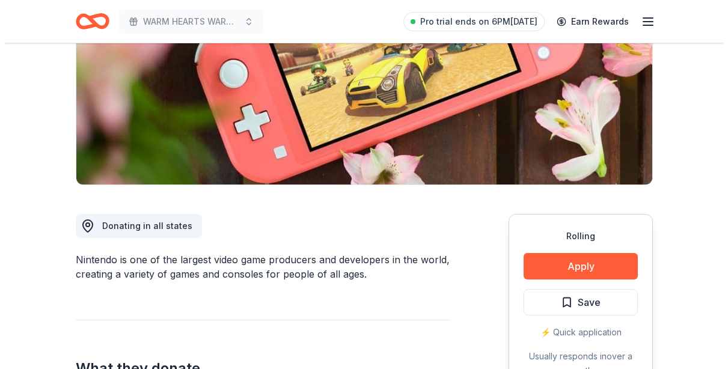
scroll to position [180, 0]
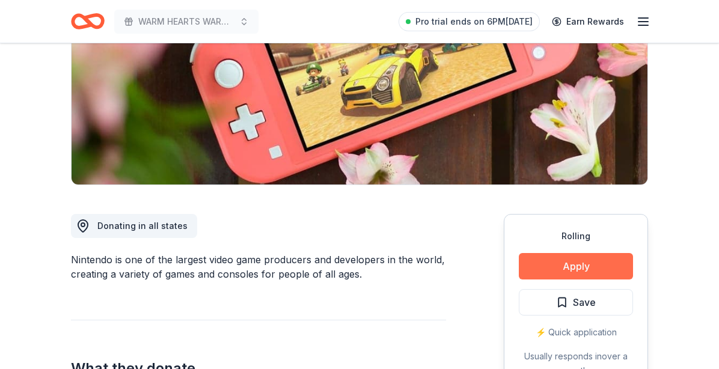
click at [592, 269] on button "Apply" at bounding box center [576, 266] width 114 height 26
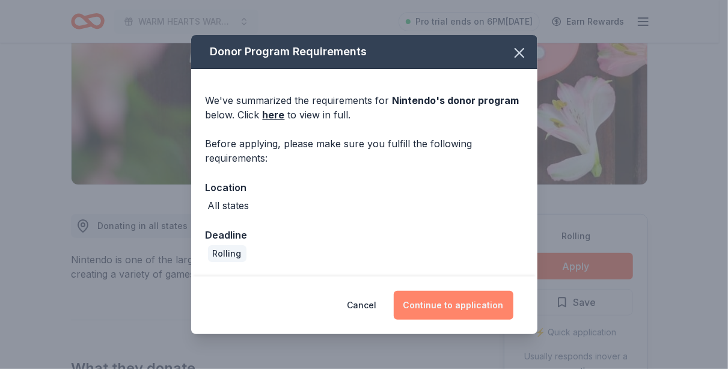
click at [459, 304] on button "Continue to application" at bounding box center [454, 305] width 120 height 29
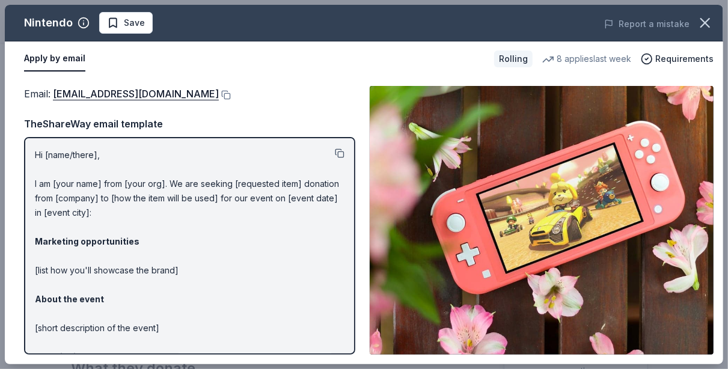
click at [335, 154] on button at bounding box center [340, 154] width 10 height 10
